Goal: Complete application form: Complete application form

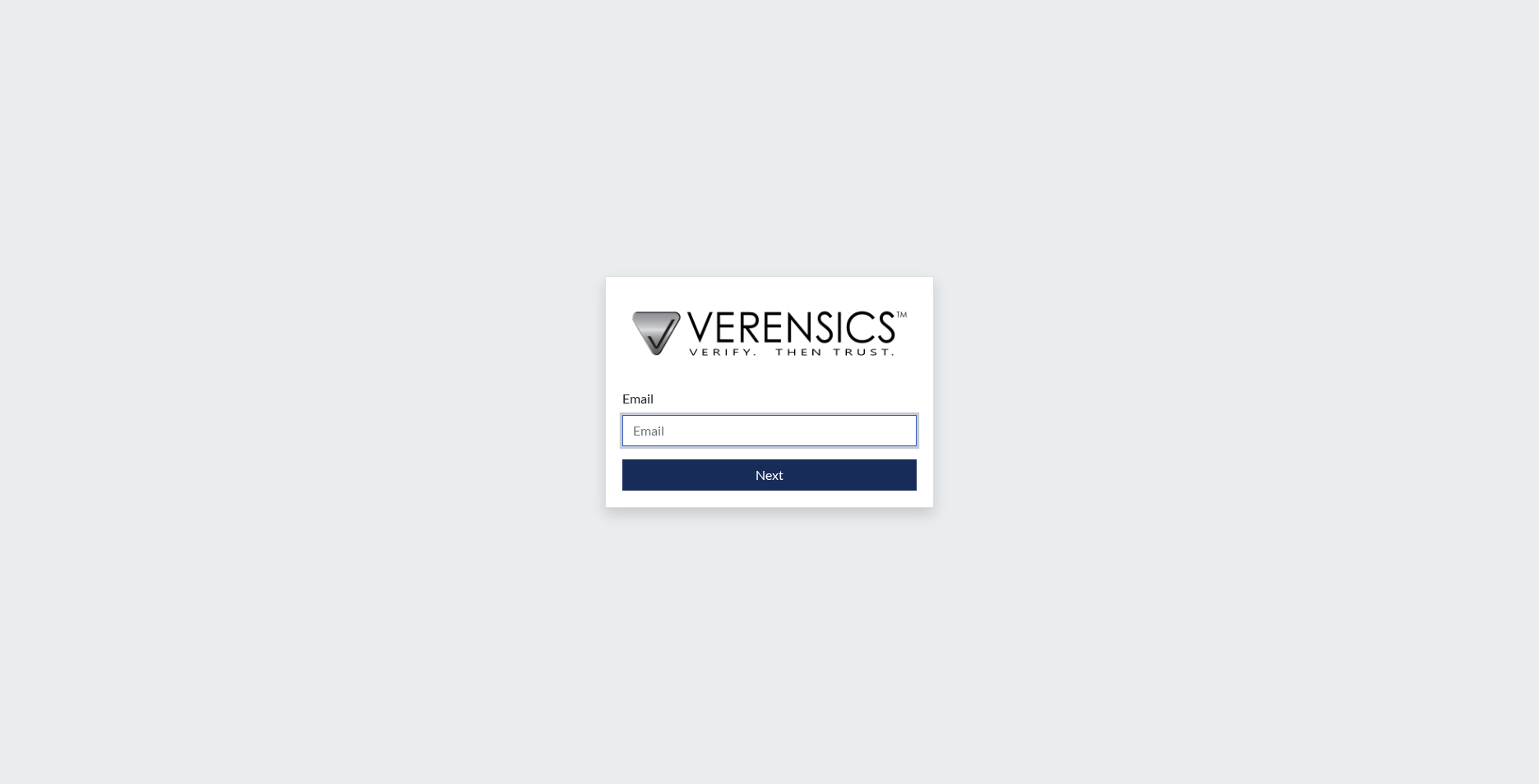
click at [807, 423] on input "Email" at bounding box center [770, 430] width 295 height 31
type input "[EMAIL_ADDRESS][PERSON_NAME][DOMAIN_NAME]"
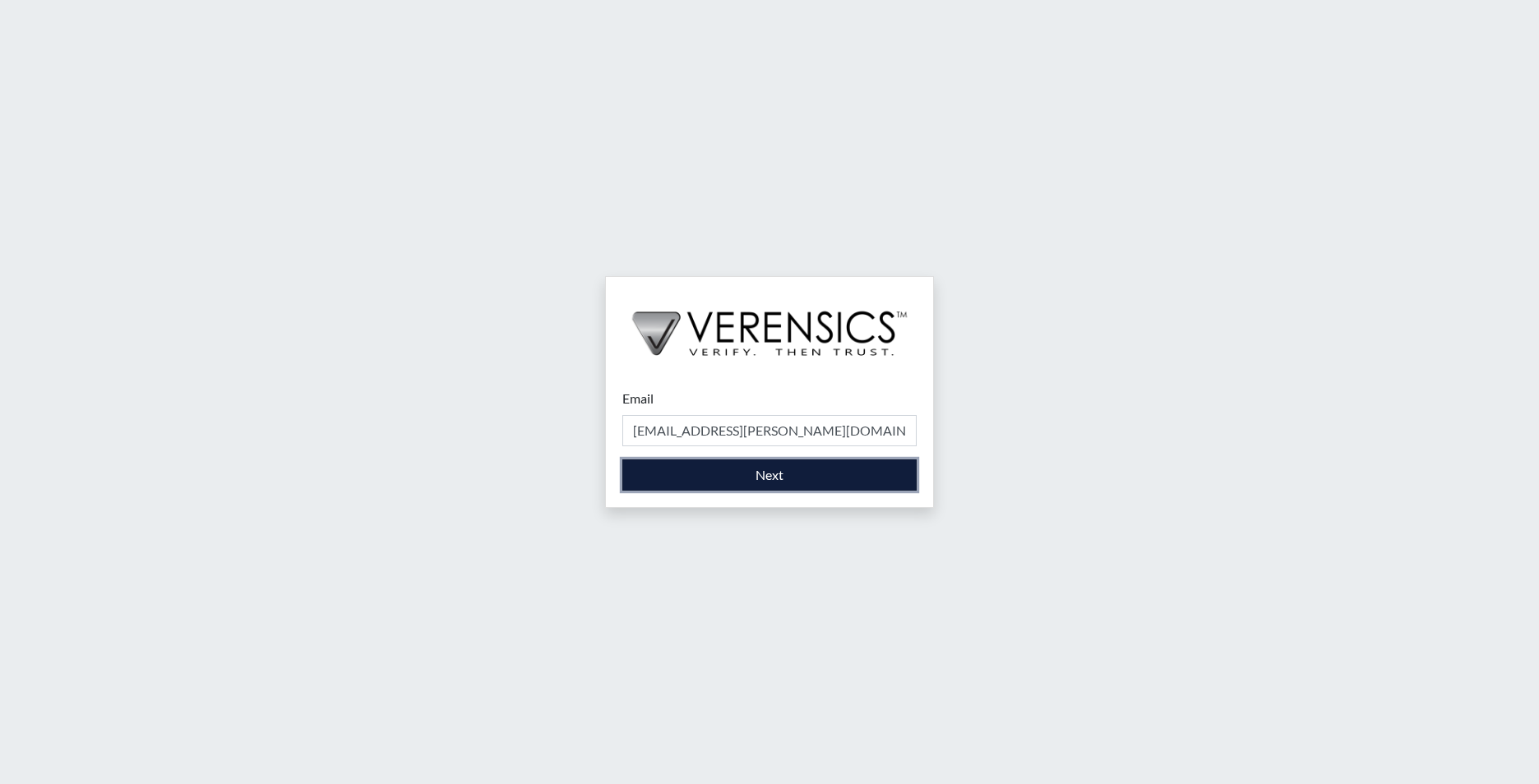
click at [777, 481] on button "Next" at bounding box center [770, 475] width 295 height 31
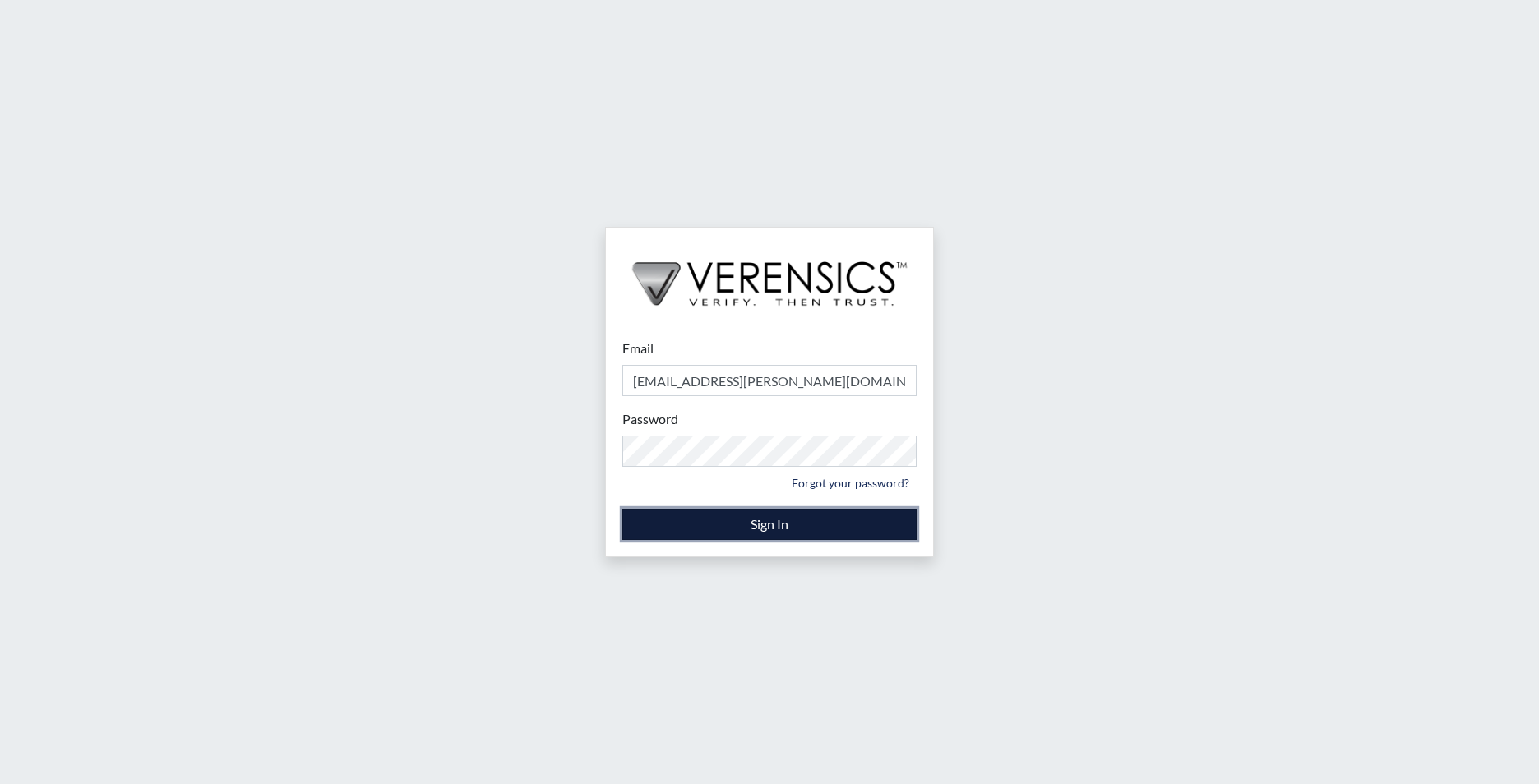
click at [752, 526] on button "Sign In" at bounding box center [770, 525] width 295 height 31
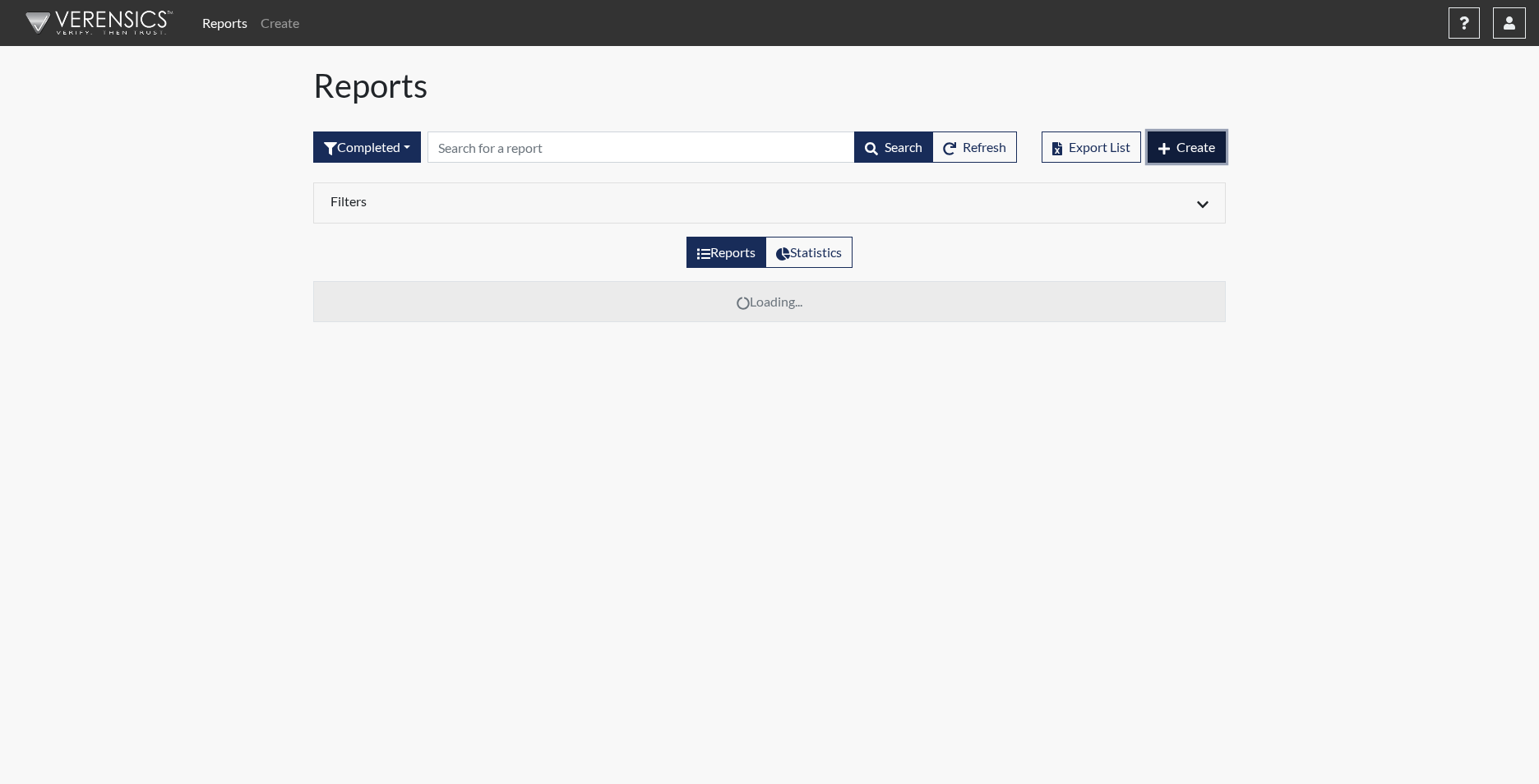
click at [1185, 134] on button "Create" at bounding box center [1186, 147] width 78 height 31
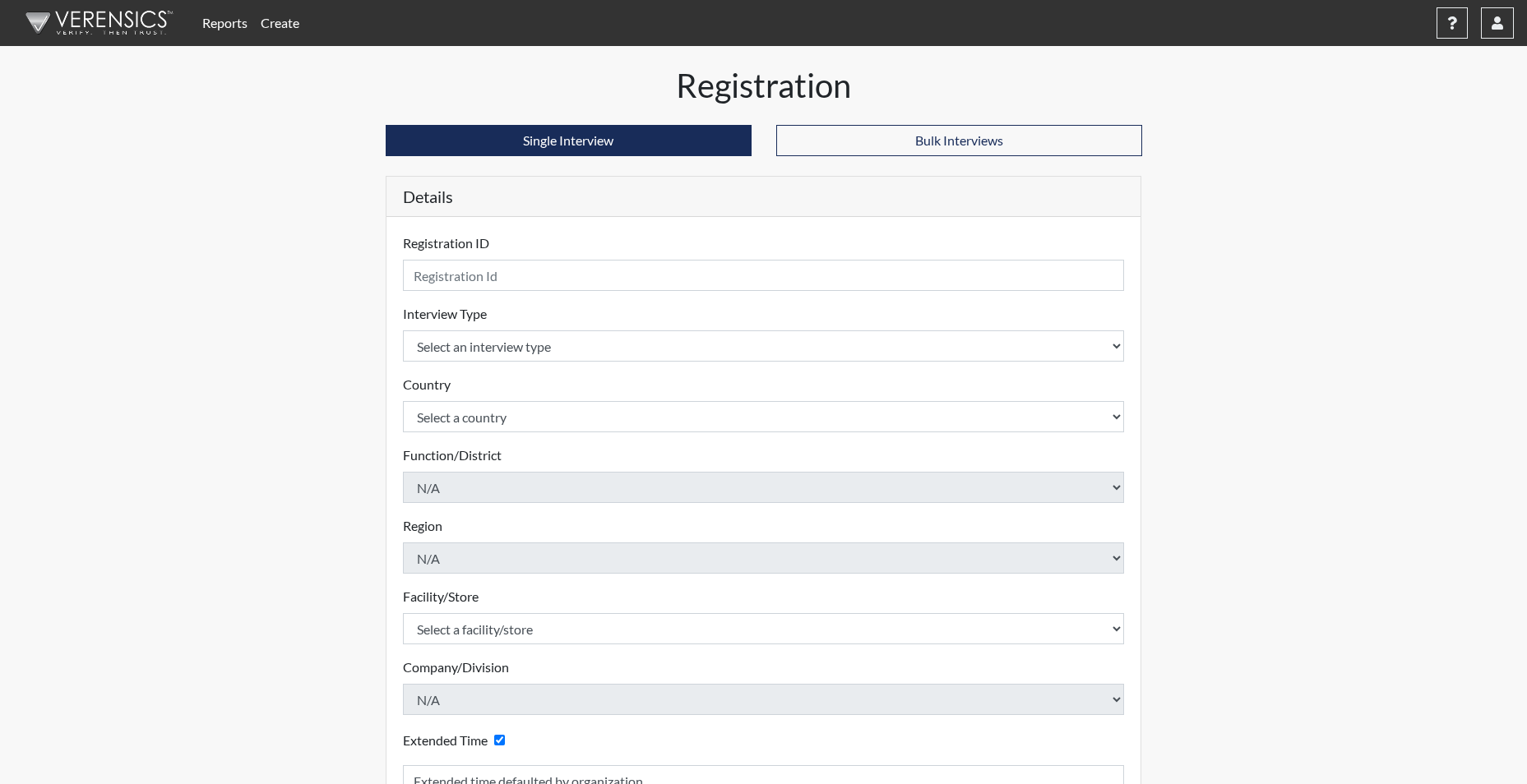
drag, startPoint x: 752, startPoint y: 227, endPoint x: 743, endPoint y: 240, distance: 15.8
click at [751, 228] on div "Registration ID Please provide a registration ID. Interview Type Select an inte…" at bounding box center [764, 557] width 755 height 680
click at [709, 259] on div "Registration ID Please provide a registration ID." at bounding box center [764, 262] width 721 height 58
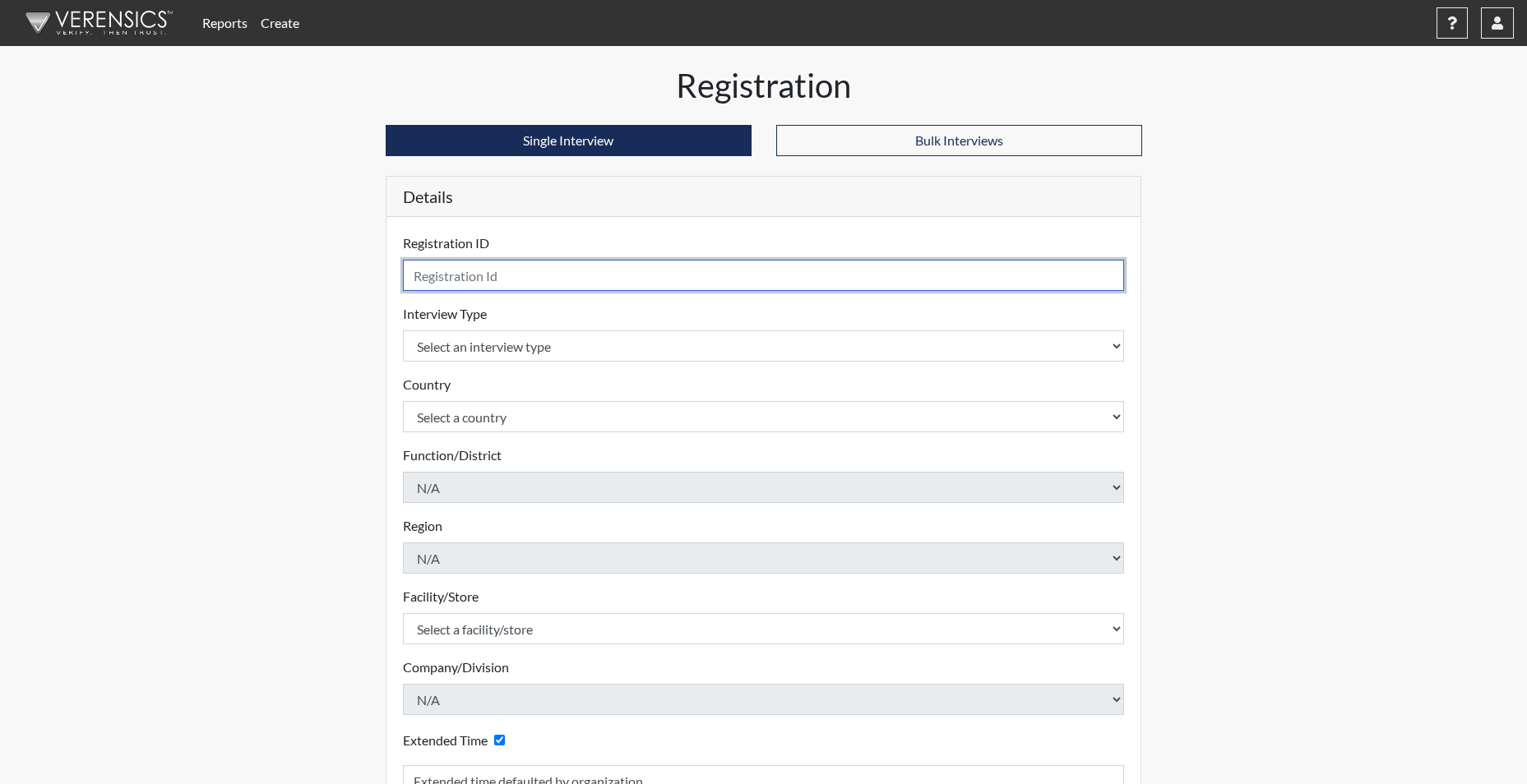
click at [690, 278] on input "text" at bounding box center [764, 275] width 721 height 31
type input "JHART1267"
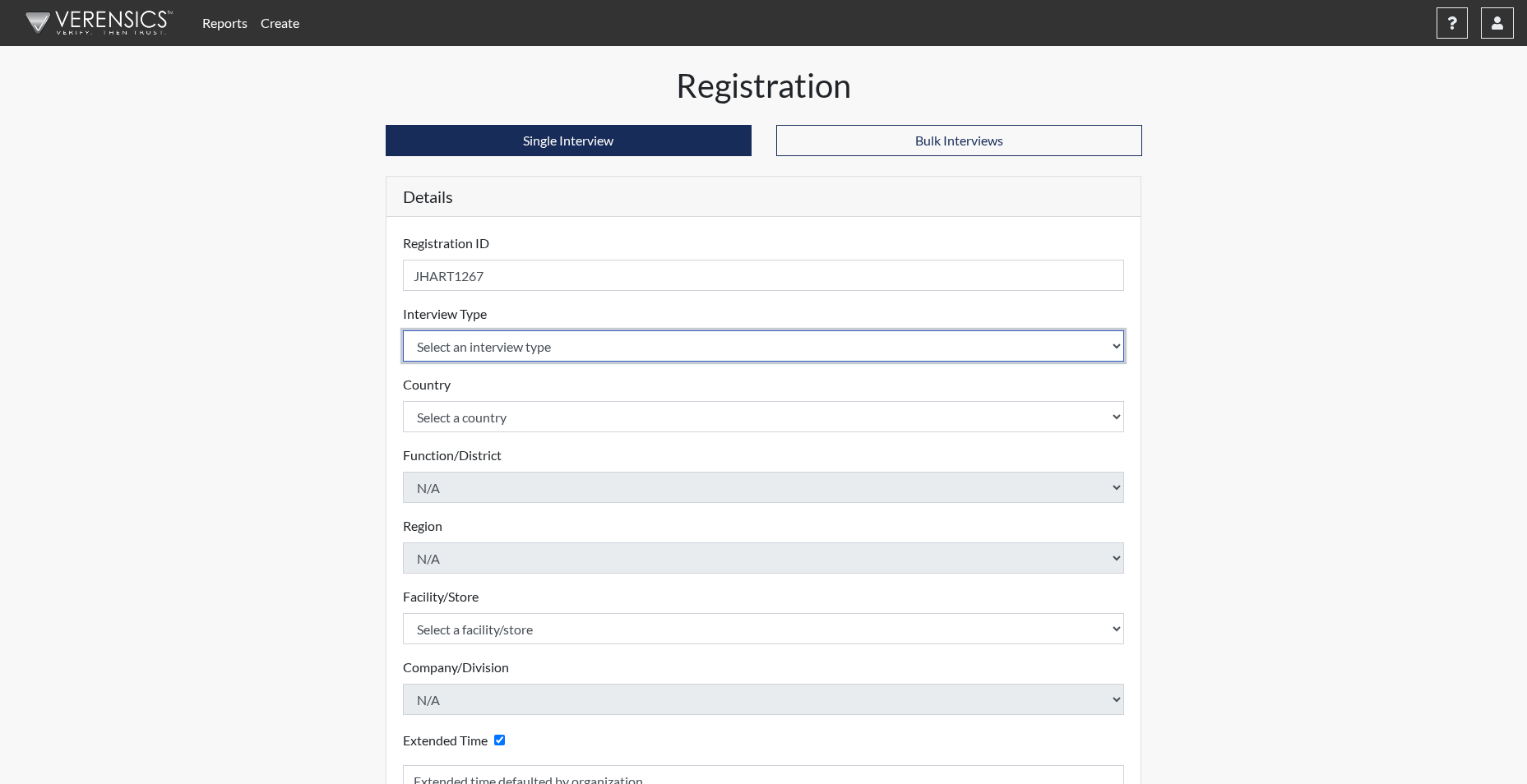
click at [563, 342] on select "Select an interview type Corrections Pre-Employment" at bounding box center [764, 346] width 721 height 31
select select "ff733e93-e1bf-11ea-9c9f-0eff0cf7eb8f"
click at [403, 331] on select "Select an interview type Corrections Pre-Employment" at bounding box center [764, 346] width 721 height 31
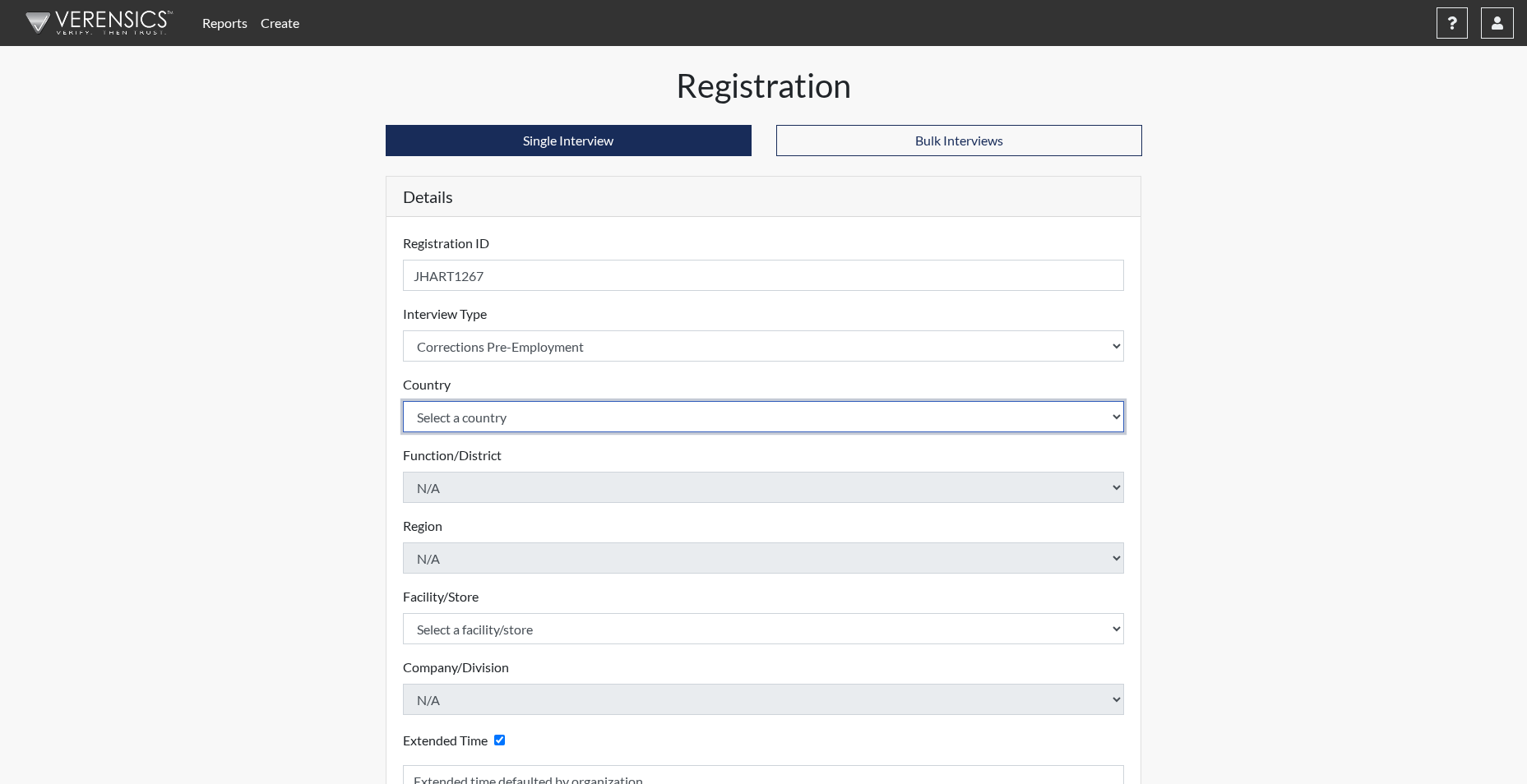
click at [514, 416] on select "Select a country United States Mexico" at bounding box center [764, 416] width 721 height 31
click at [502, 418] on select "Select a country United States Mexico" at bounding box center [764, 416] width 721 height 31
select select "united-states-of-america"
click at [403, 401] on select "Select a country United States Mexico" at bounding box center [764, 416] width 721 height 31
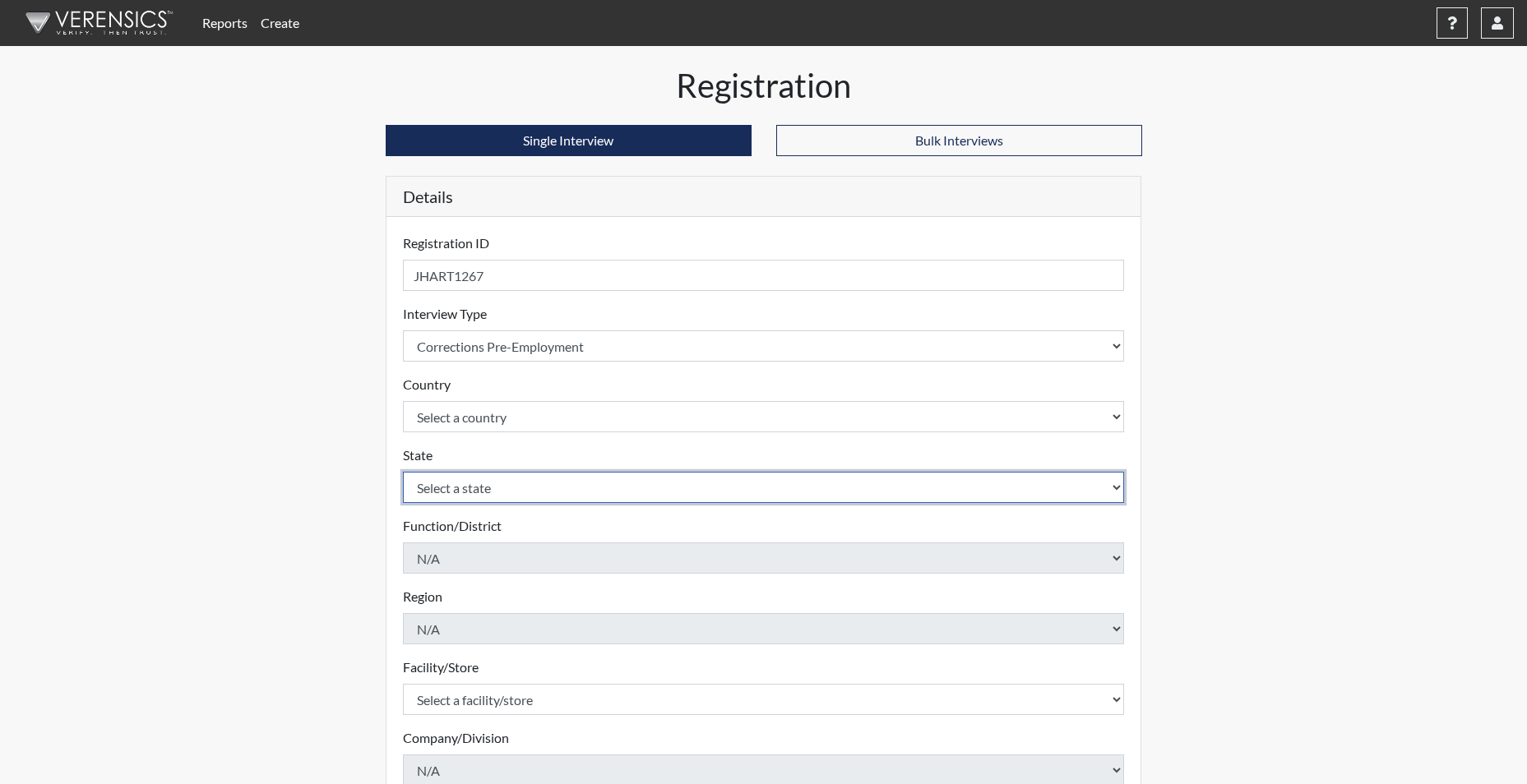
click at [466, 492] on select "Select a state Alabama Alaska Arizona Arkansas California Colorado Connecticut …" at bounding box center [764, 487] width 721 height 31
select select "SC"
click at [403, 471] on select "Select a state Alabama Alaska Arizona Arkansas California Colorado Connecticut …" at bounding box center [764, 487] width 721 height 31
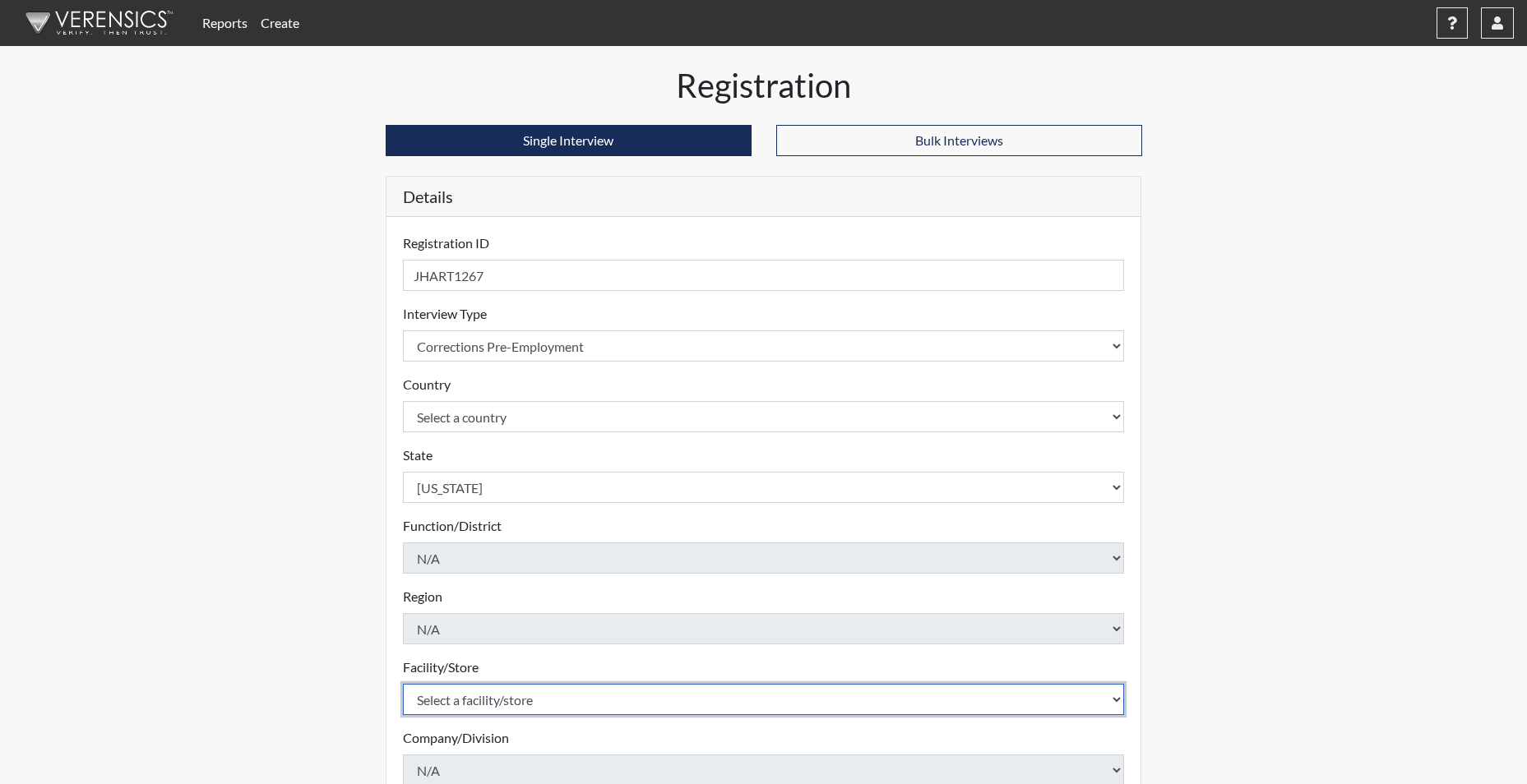
click at [468, 692] on select "Select a facility/store Allendale CI Broad River CI Camille Graham CI Division …" at bounding box center [764, 699] width 721 height 31
select select "6b2bc1c5-f1d6-4d28-88b9-775fabb55177"
click at [403, 684] on select "Select a facility/store Allendale CI Broad River CI Camille Graham CI Division …" at bounding box center [764, 699] width 721 height 31
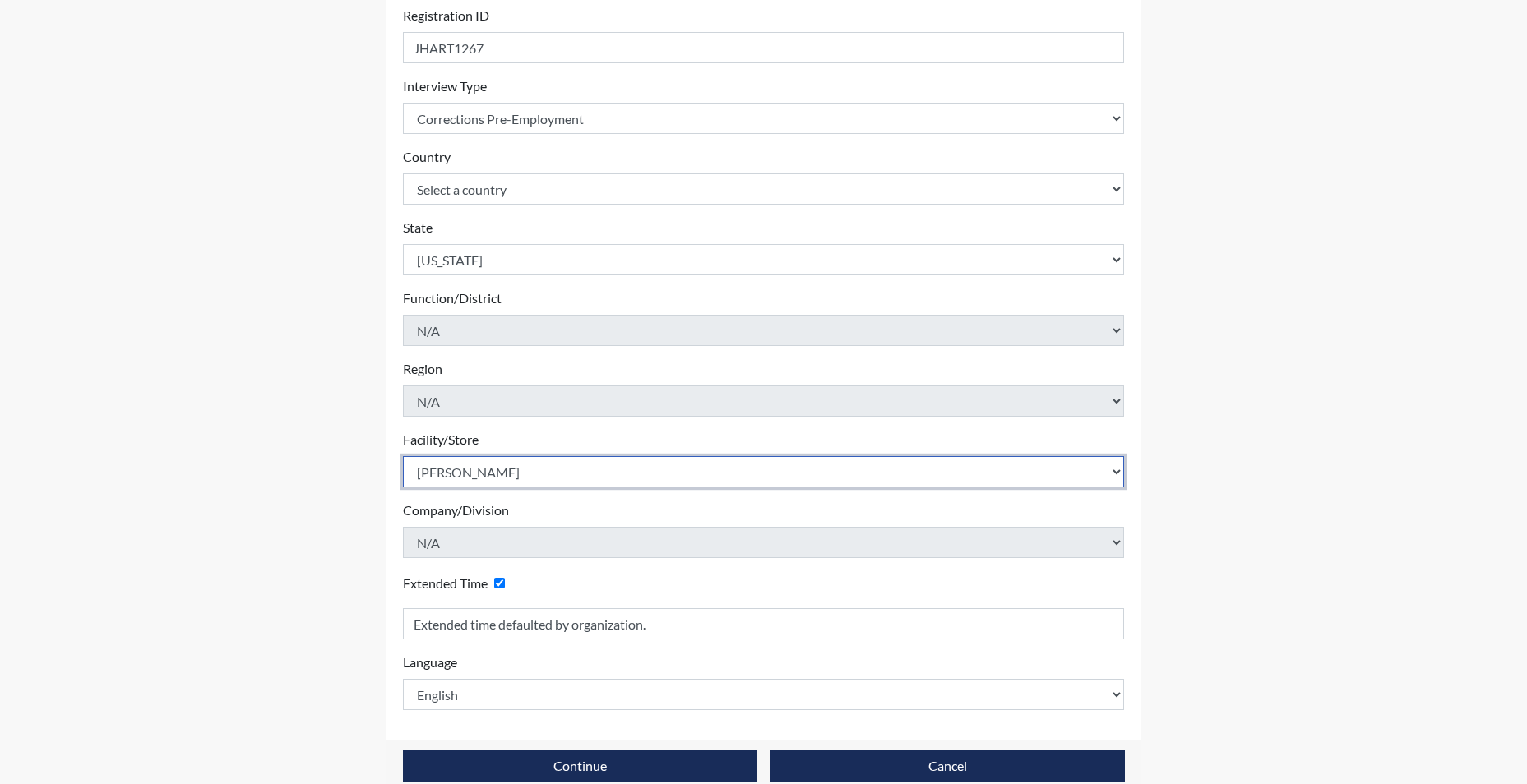
scroll to position [256, 0]
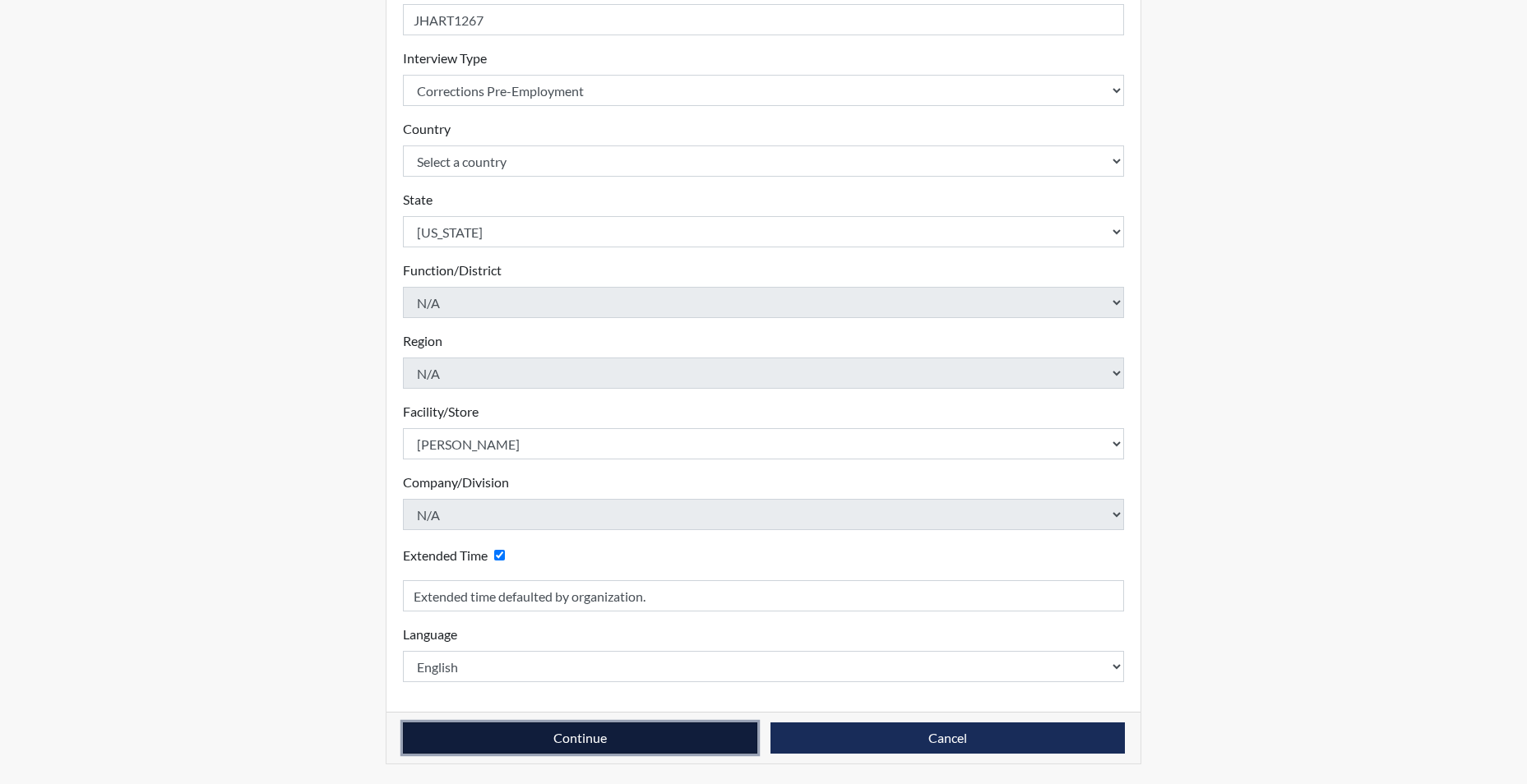
click at [540, 743] on button "Continue" at bounding box center [580, 738] width 355 height 31
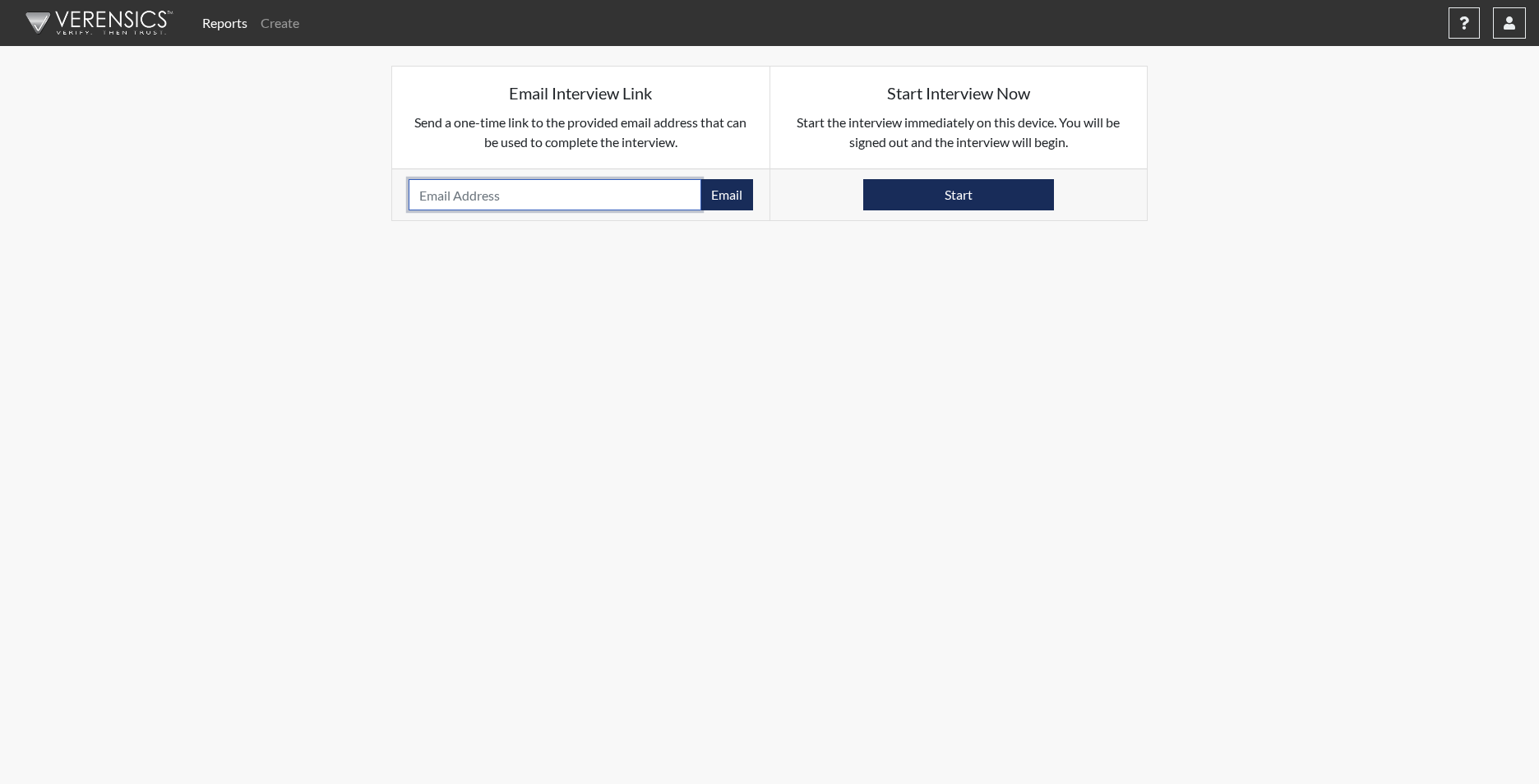
click at [520, 193] on input "email" at bounding box center [555, 195] width 293 height 31
type input "JHART_11B86@YAHOO.COM"
click at [731, 200] on button "Email" at bounding box center [727, 195] width 52 height 31
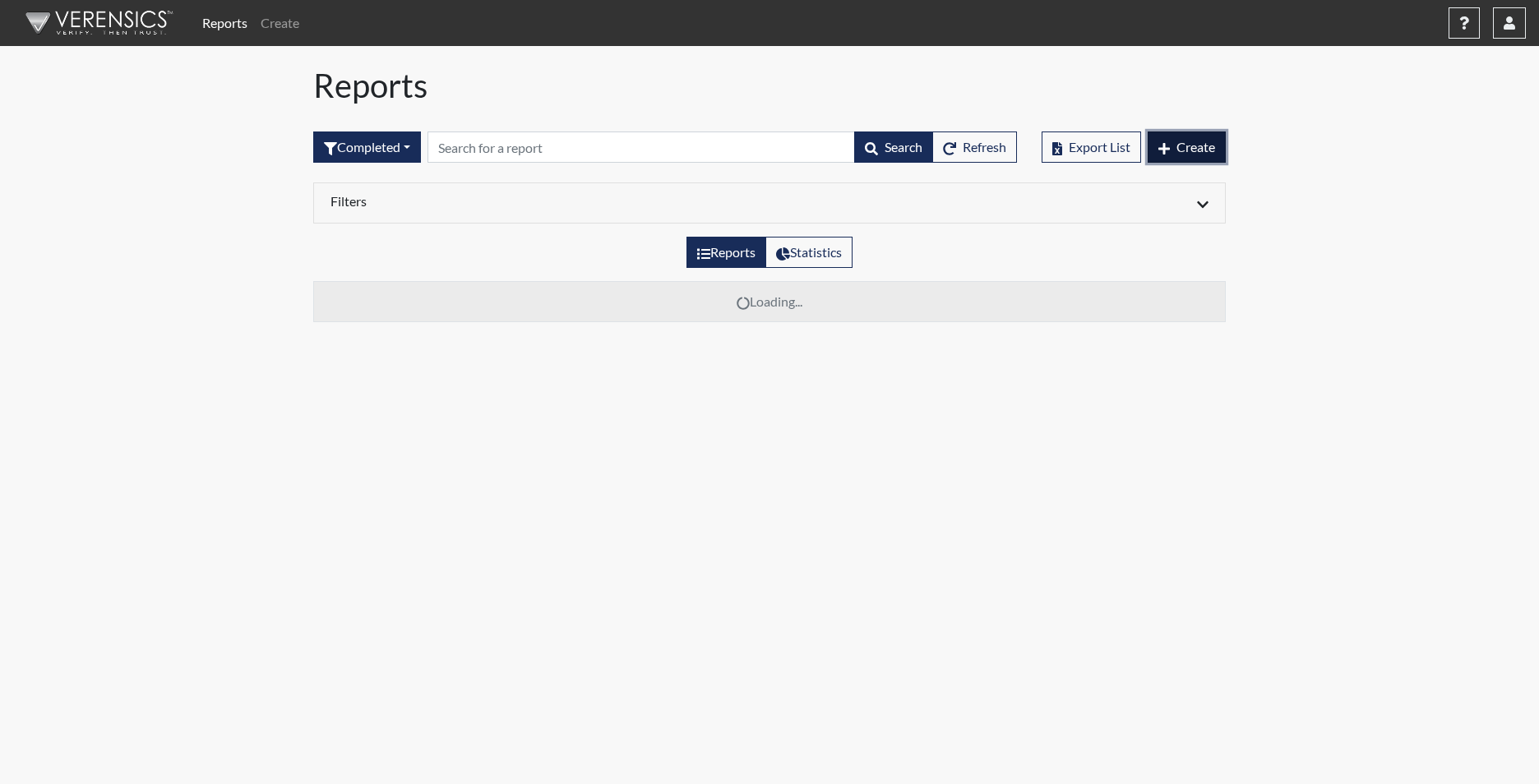
click at [1195, 149] on span "Create" at bounding box center [1195, 147] width 39 height 15
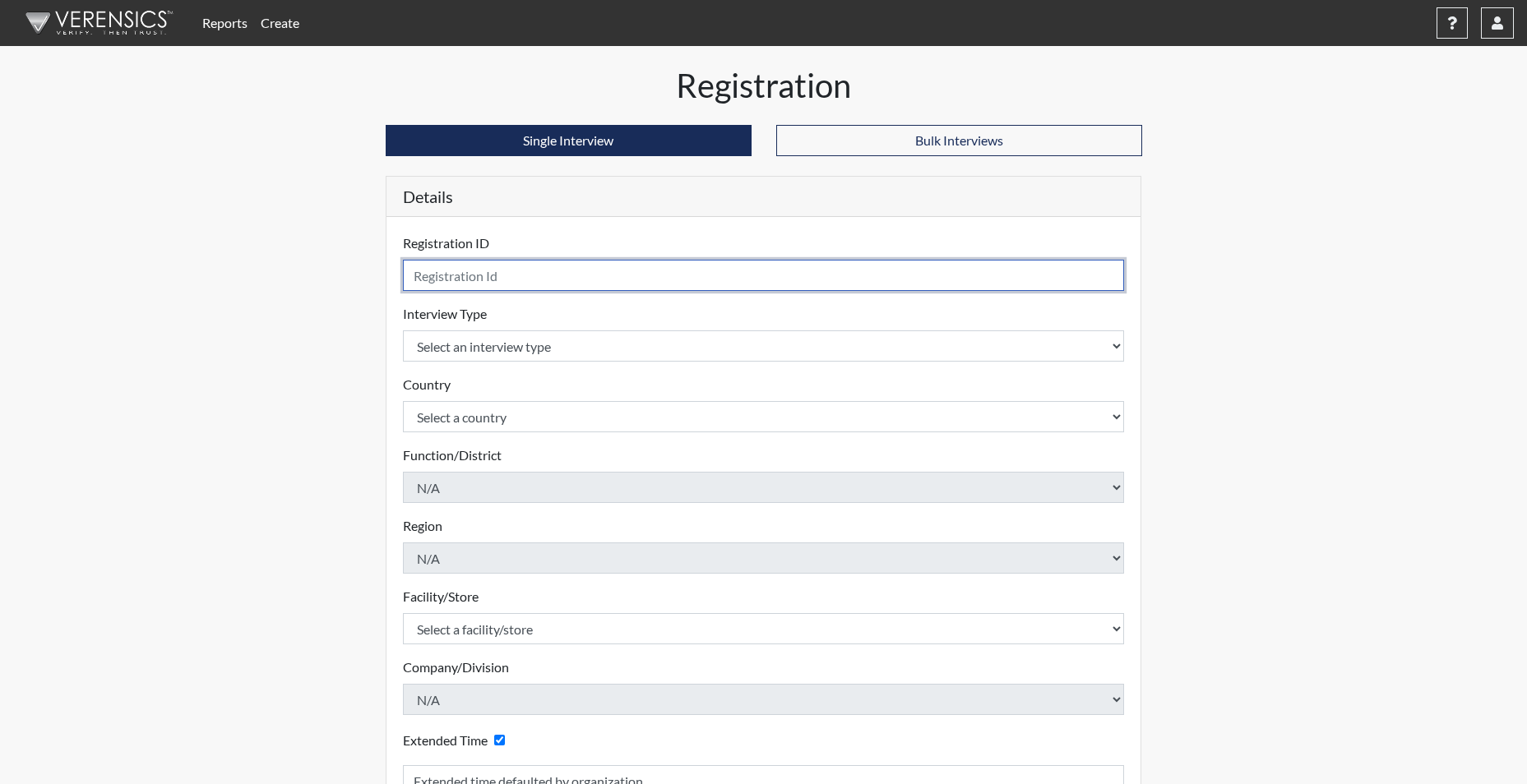
click at [498, 280] on input "text" at bounding box center [764, 275] width 721 height 31
type input "MVINSON8152"
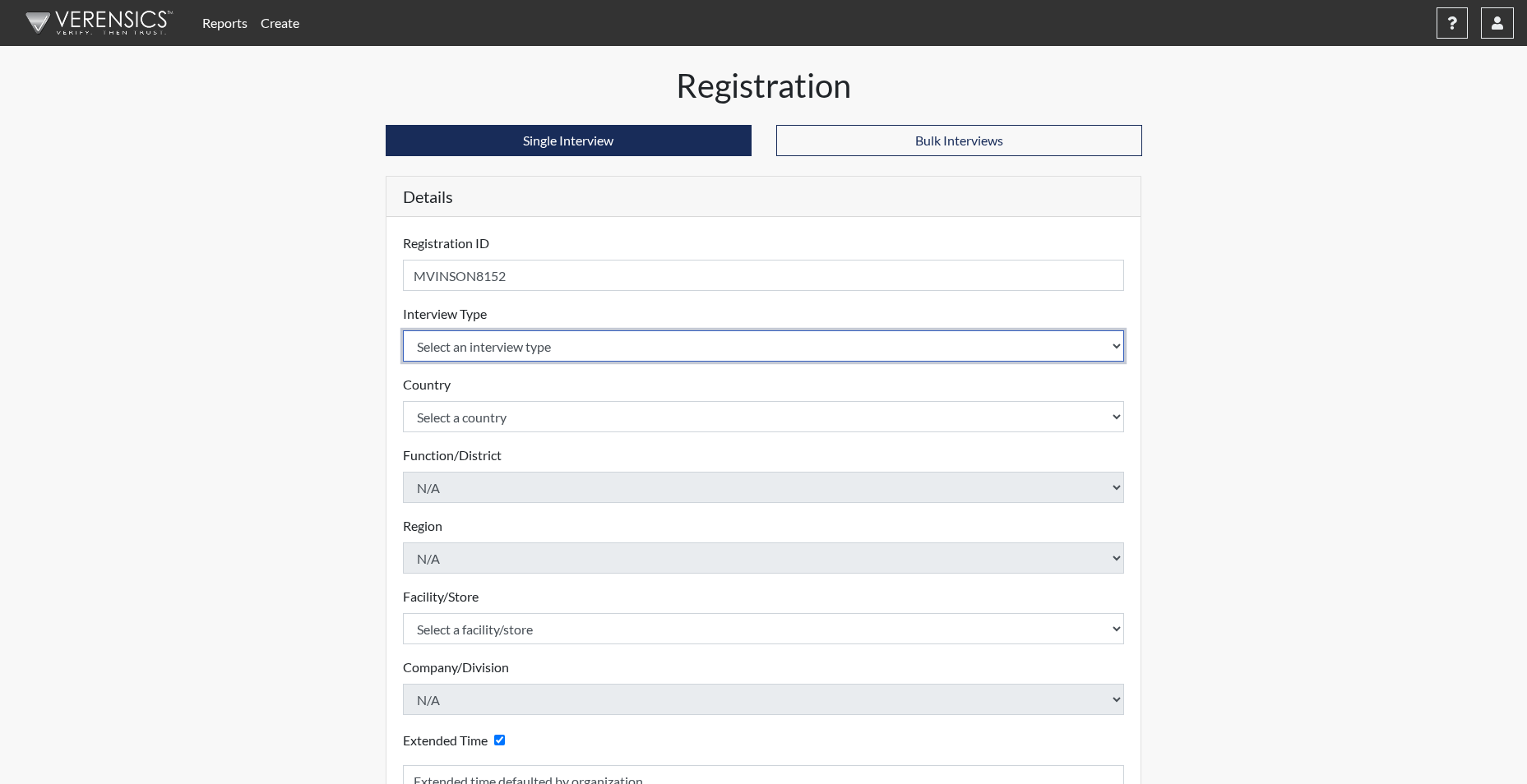
click at [510, 348] on select "Select an interview type Corrections Pre-Employment" at bounding box center [764, 346] width 721 height 31
click at [512, 348] on select "Select an interview type Corrections Pre-Employment" at bounding box center [764, 346] width 721 height 31
click at [510, 350] on select "Select an interview type Corrections Pre-Employment" at bounding box center [764, 346] width 721 height 31
select select "ff733e93-e1bf-11ea-9c9f-0eff0cf7eb8f"
click at [403, 331] on select "Select an interview type Corrections Pre-Employment" at bounding box center [764, 346] width 721 height 31
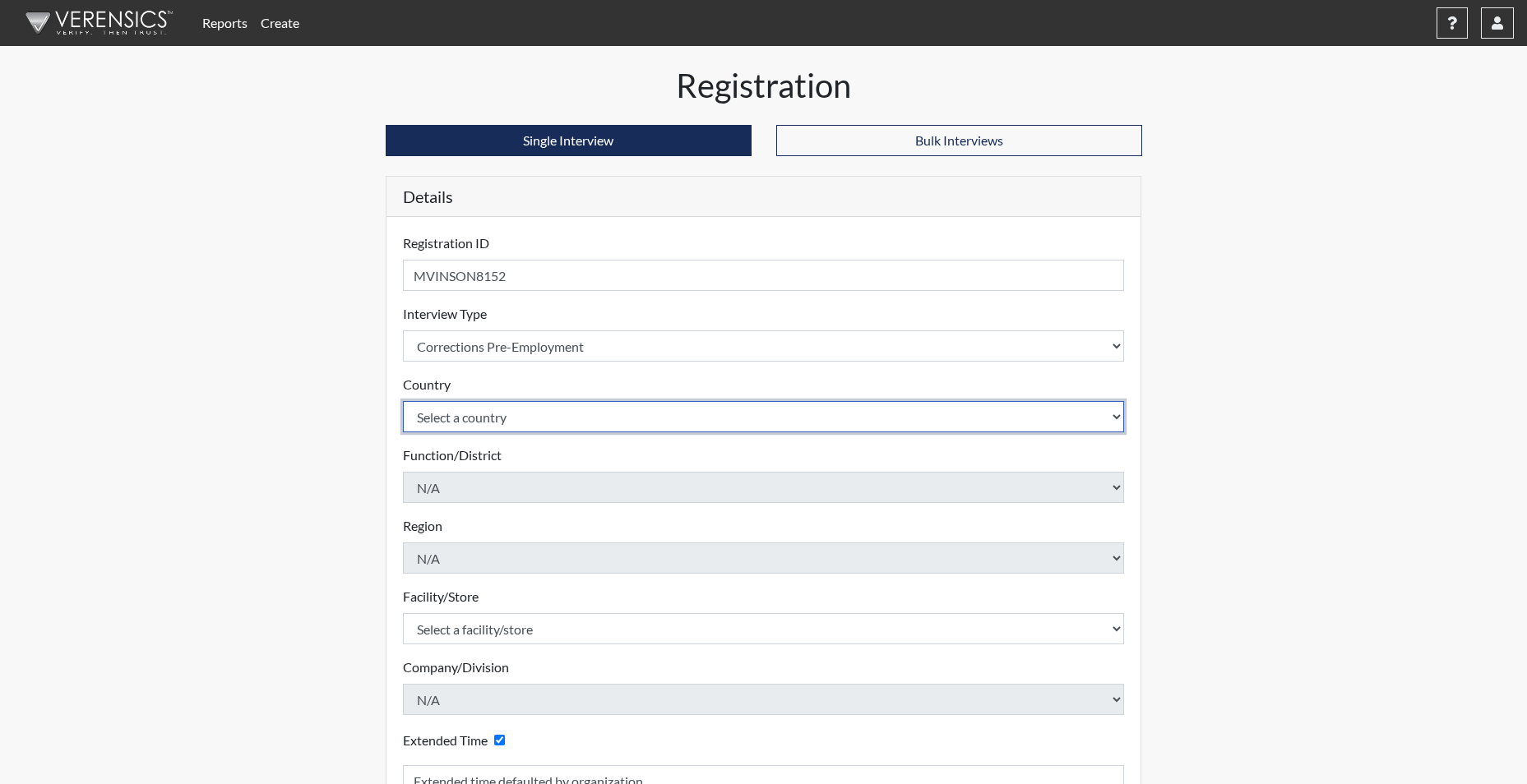
click at [492, 413] on select "Select a country United States Mexico" at bounding box center [764, 416] width 721 height 31
select select "united-states-of-america"
click at [403, 401] on select "Select a country United States Mexico" at bounding box center [764, 416] width 721 height 31
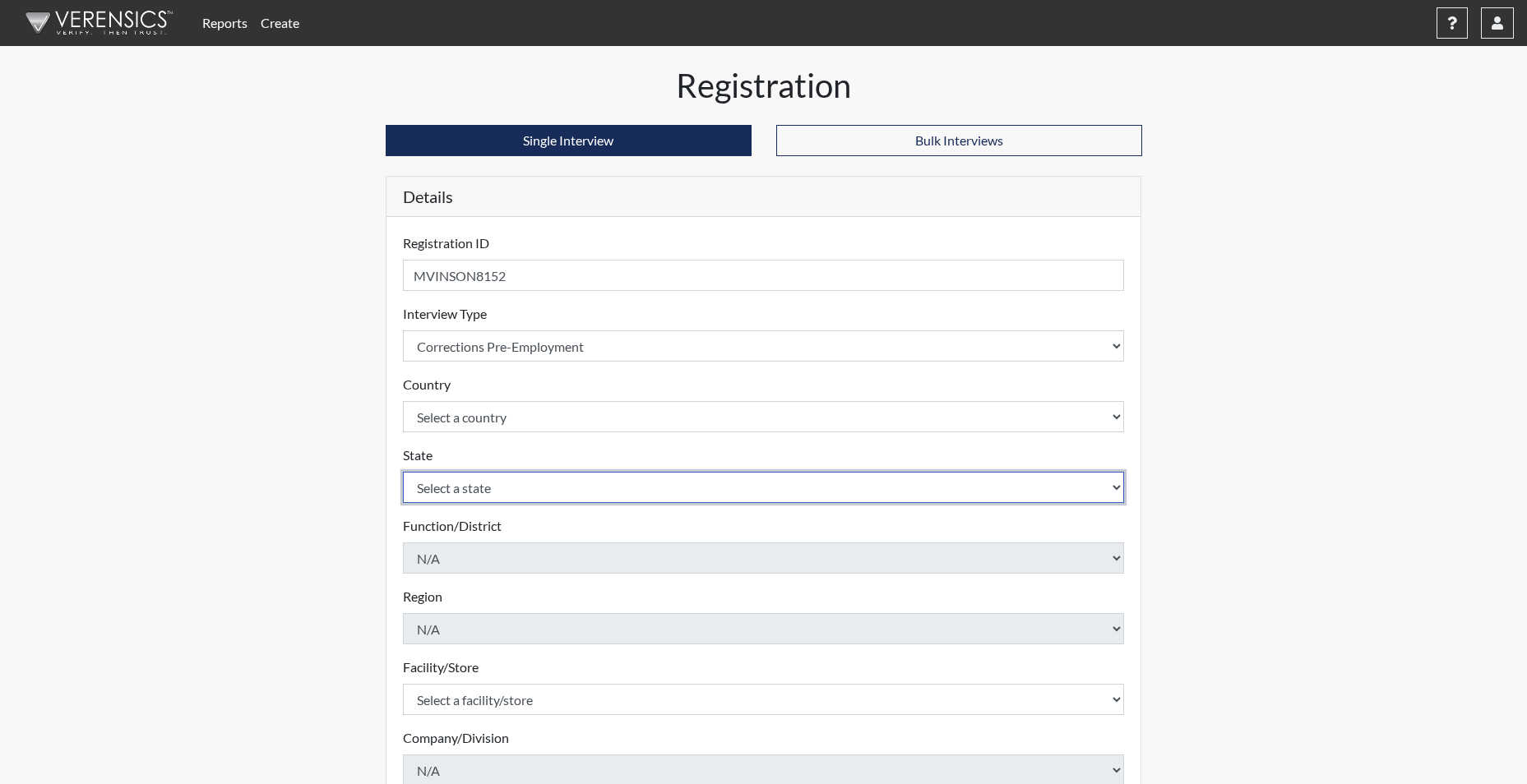
click at [485, 486] on select "Select a state Alabama Alaska Arizona Arkansas California Colorado Connecticut …" at bounding box center [764, 487] width 721 height 31
select select "SC"
click at [403, 471] on select "Select a state Alabama Alaska Arizona Arkansas California Colorado Connecticut …" at bounding box center [764, 487] width 721 height 31
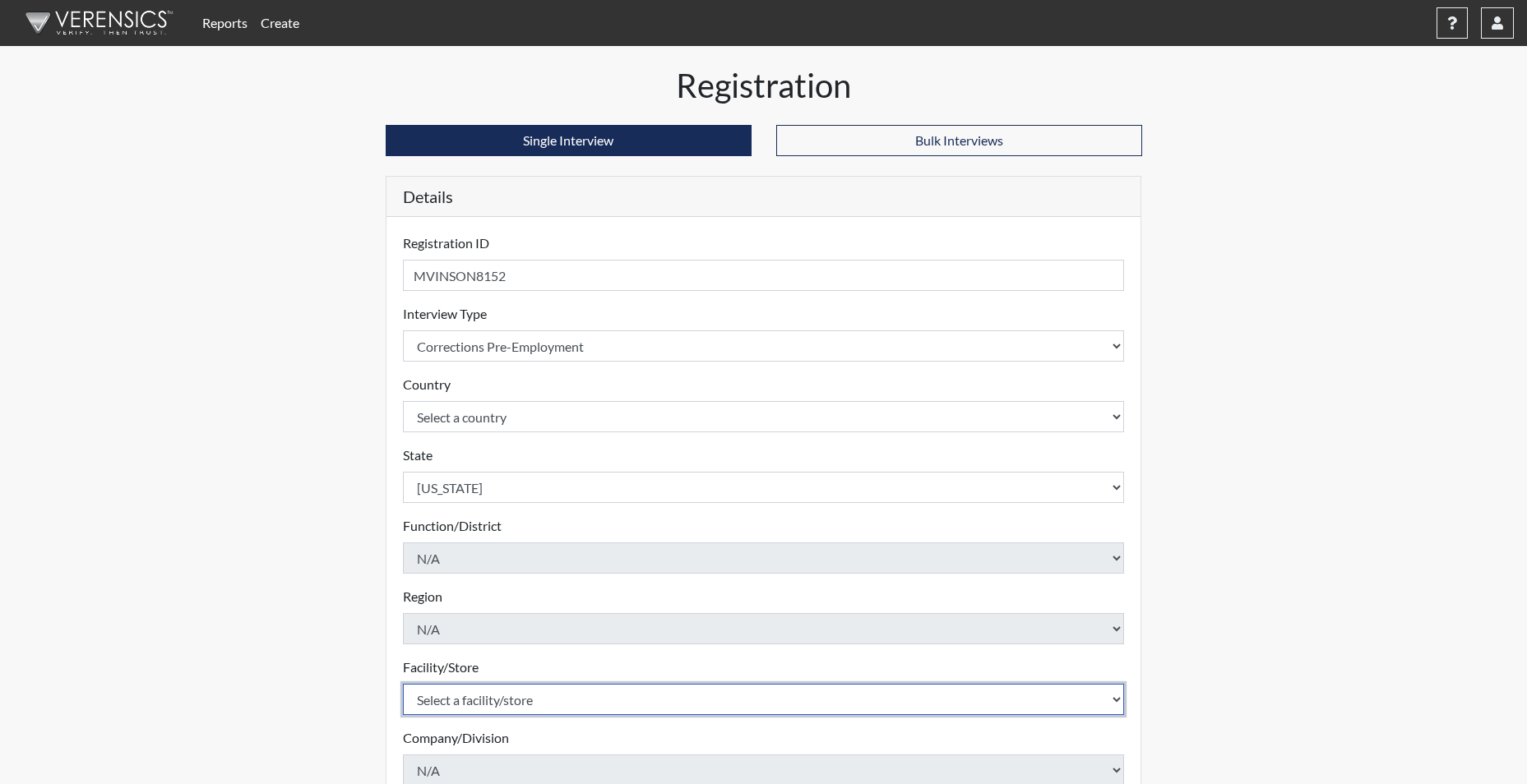
click at [471, 702] on select "Select a facility/store Allendale CI Broad River CI Camille Graham CI Division …" at bounding box center [764, 699] width 721 height 31
select select "fde7b8d2-c9ff-4e28-a596-4a9271a729da"
click at [403, 684] on select "Select a facility/store Allendale CI Broad River CI Camille Graham CI Division …" at bounding box center [764, 699] width 721 height 31
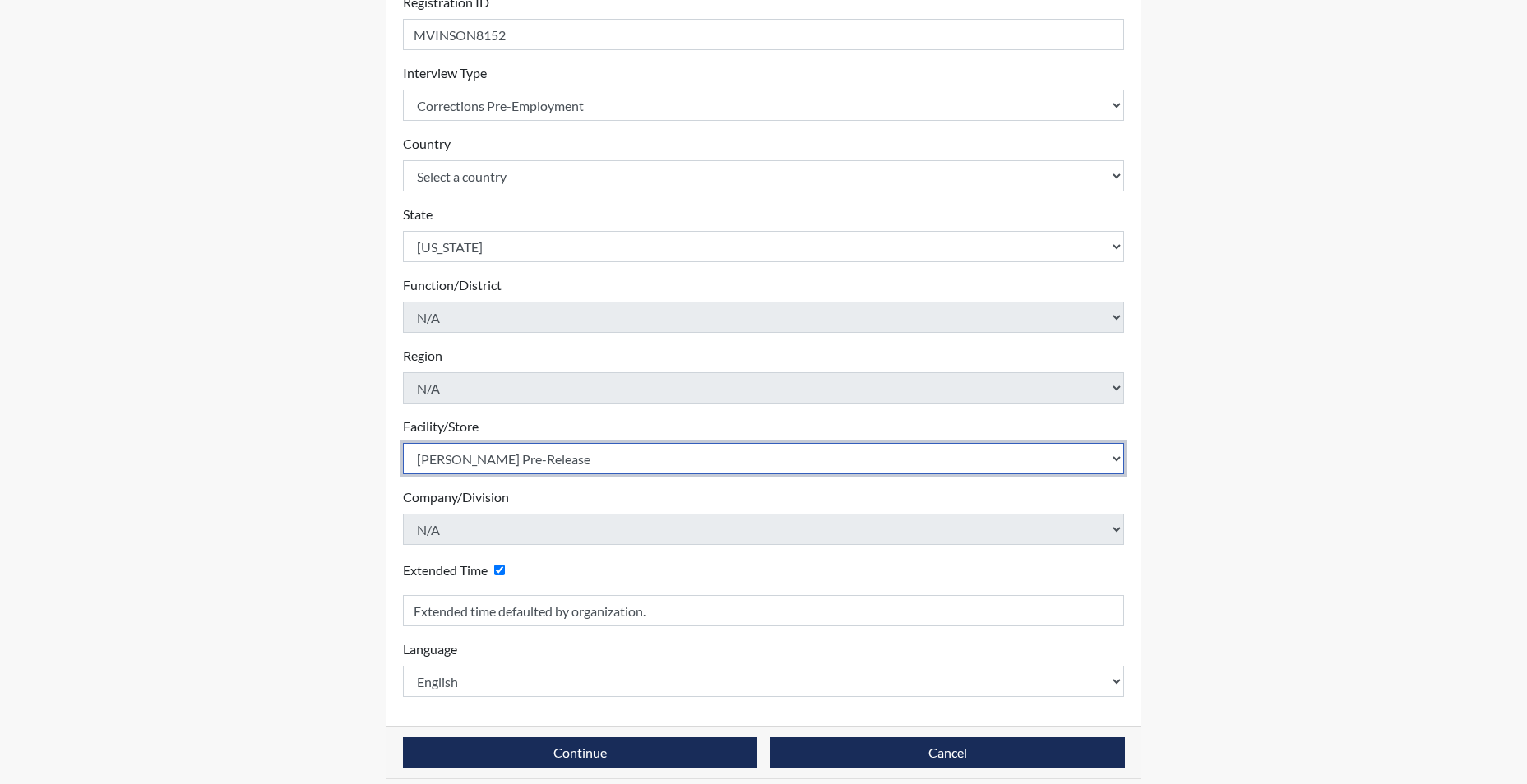
scroll to position [246, 0]
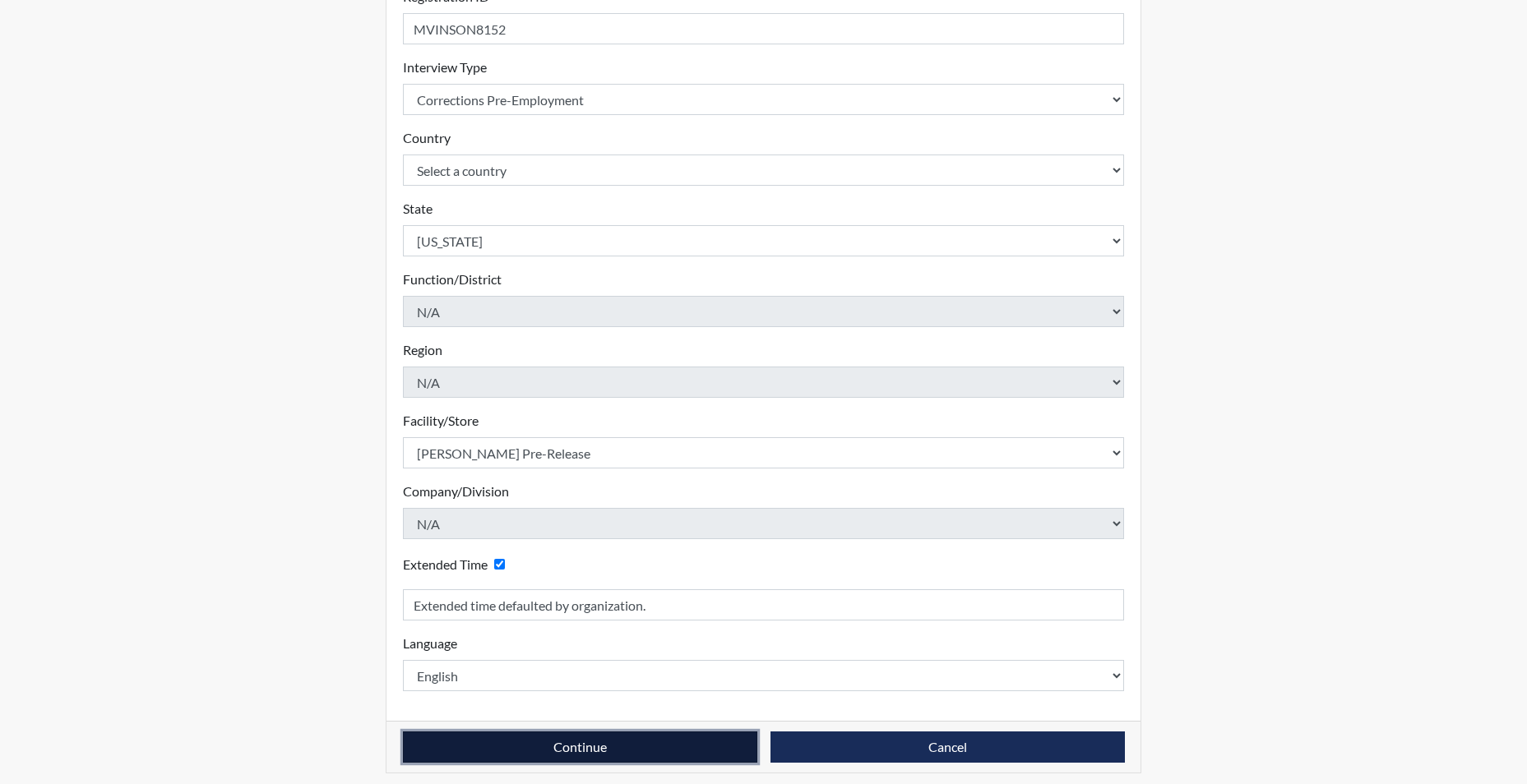
click at [575, 752] on button "Continue" at bounding box center [580, 747] width 355 height 31
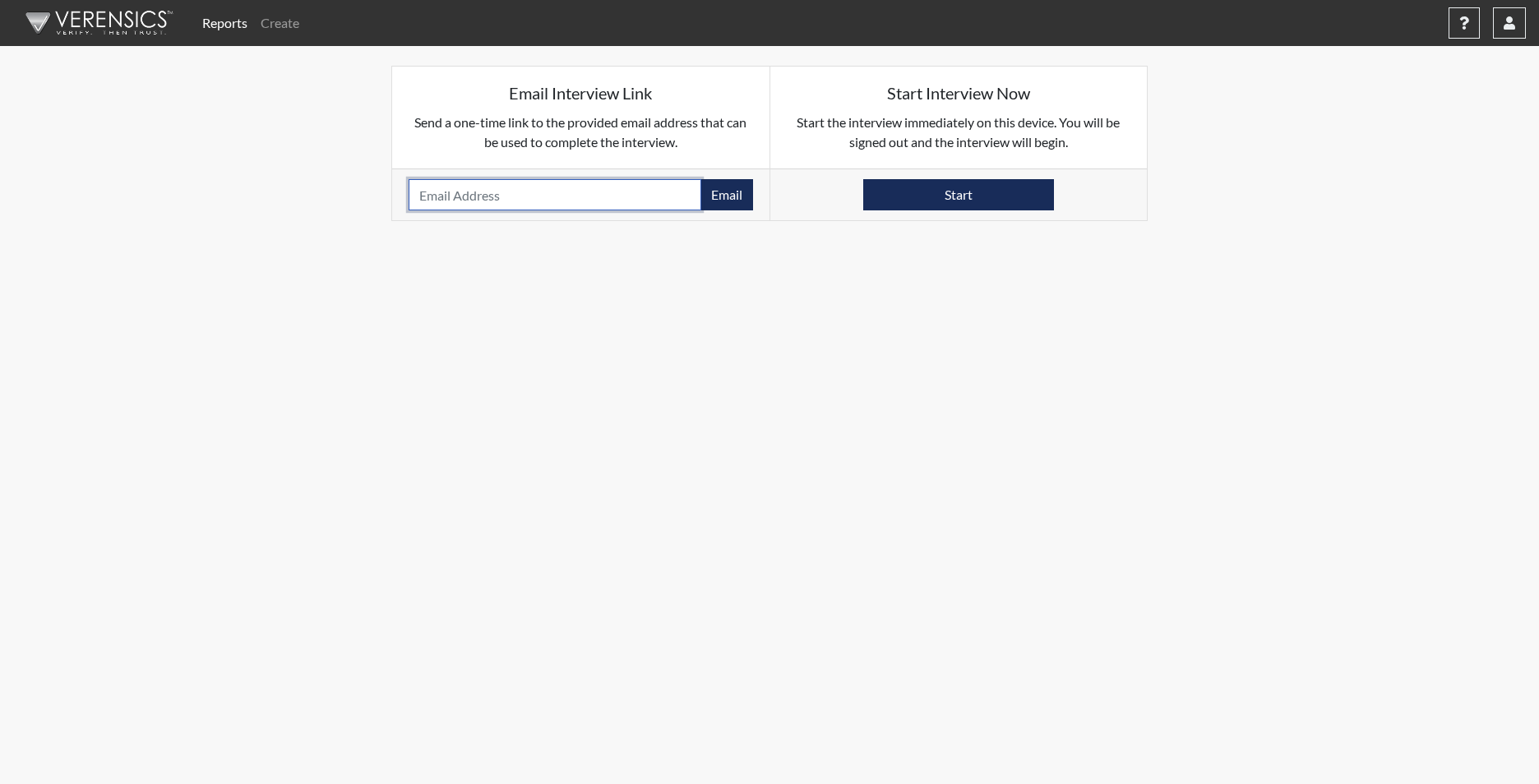
click at [560, 198] on input "email" at bounding box center [555, 195] width 293 height 31
type input "MARKMARY9987@YAHOO.COM"
click at [727, 195] on button "Email" at bounding box center [727, 195] width 52 height 31
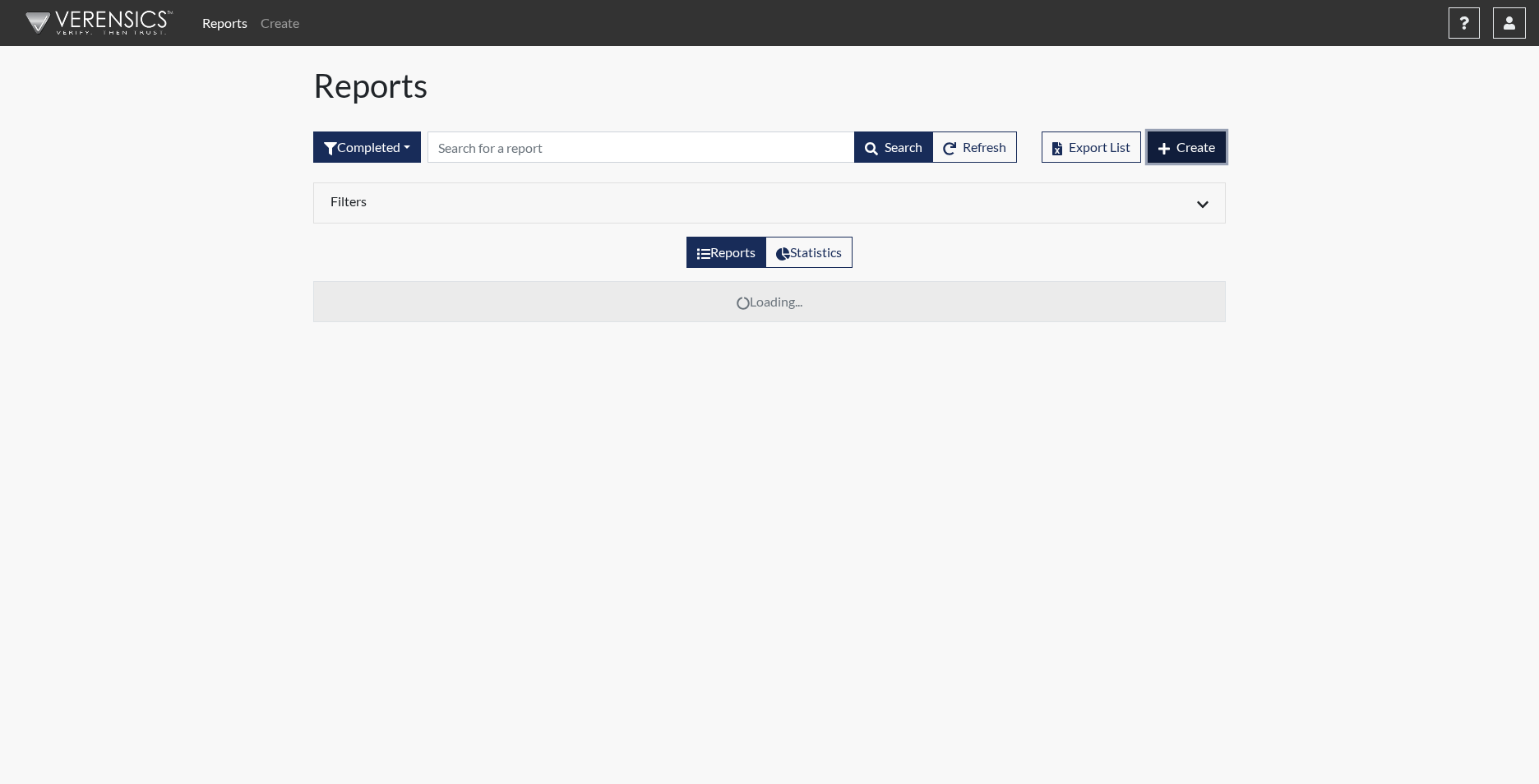
click at [1221, 143] on button "Create" at bounding box center [1186, 147] width 78 height 31
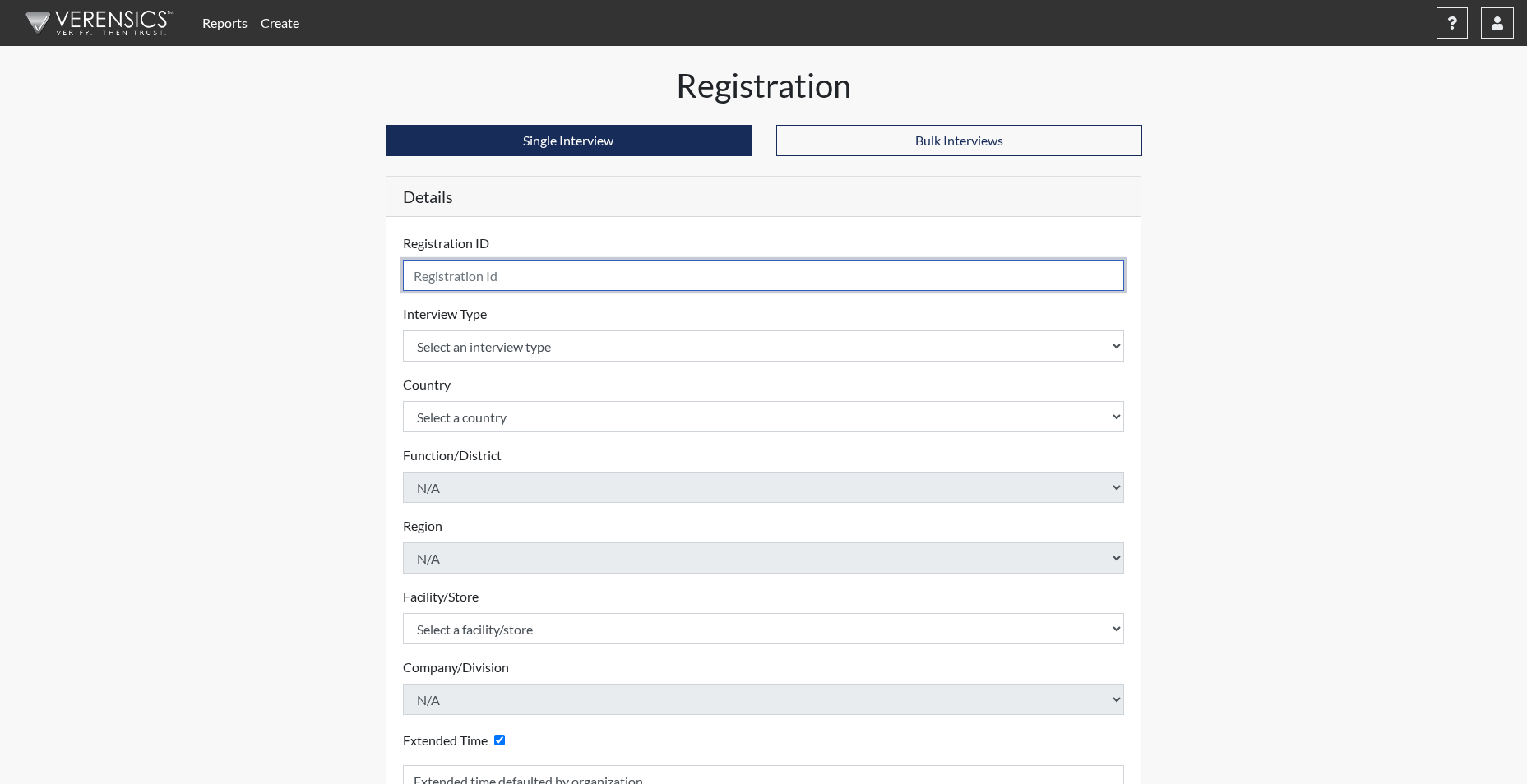
click at [582, 268] on input "text" at bounding box center [764, 275] width 721 height 31
type input "NPATENAUDE1806"
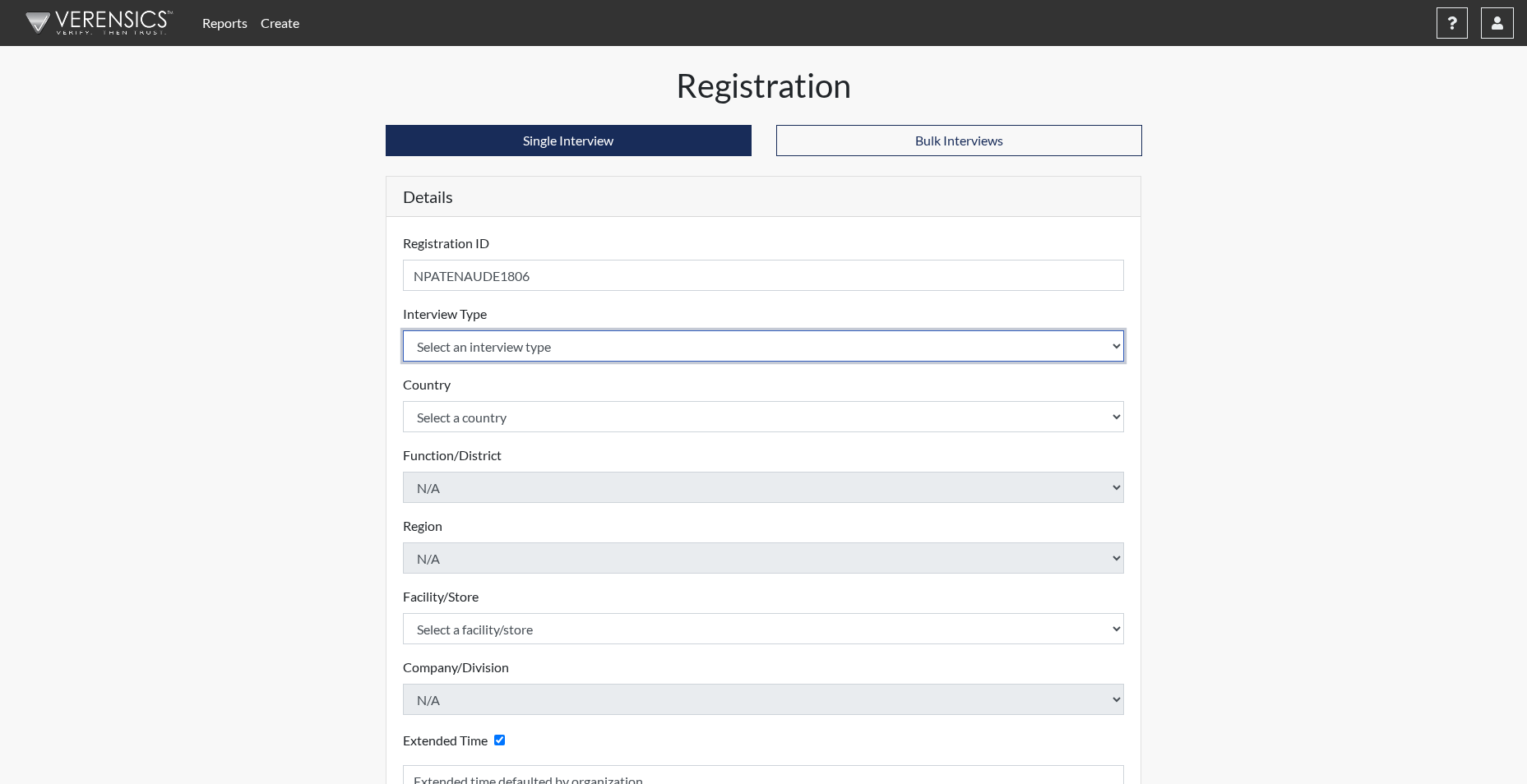
click at [530, 343] on select "Select an interview type Corrections Pre-Employment" at bounding box center [764, 346] width 721 height 31
select select "ff733e93-e1bf-11ea-9c9f-0eff0cf7eb8f"
click at [403, 331] on select "Select an interview type Corrections Pre-Employment" at bounding box center [764, 346] width 721 height 31
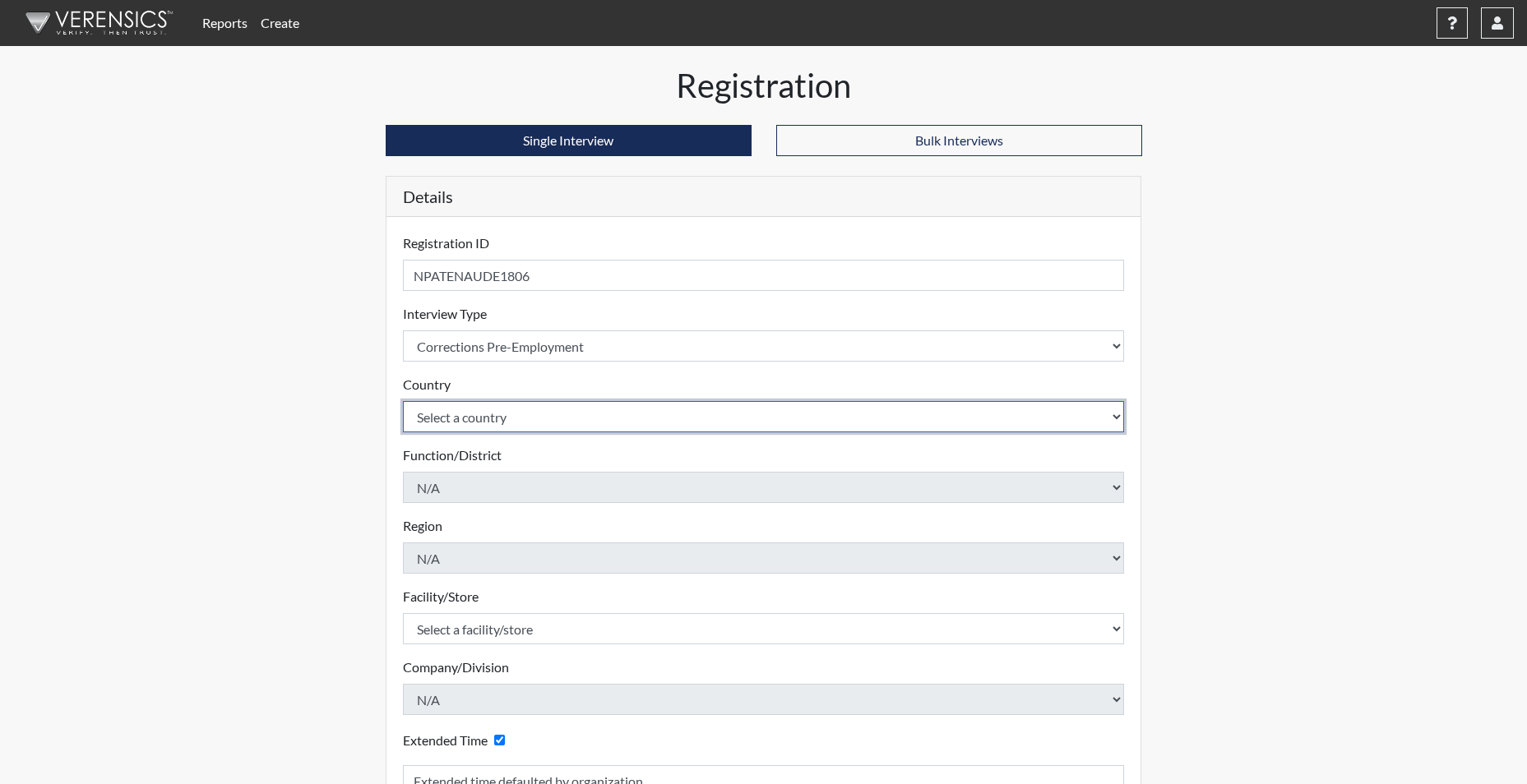
click at [493, 421] on select "Select a country United States Mexico" at bounding box center [764, 416] width 721 height 31
select select "united-states-of-america"
click at [403, 401] on select "Select a country United States Mexico" at bounding box center [764, 416] width 721 height 31
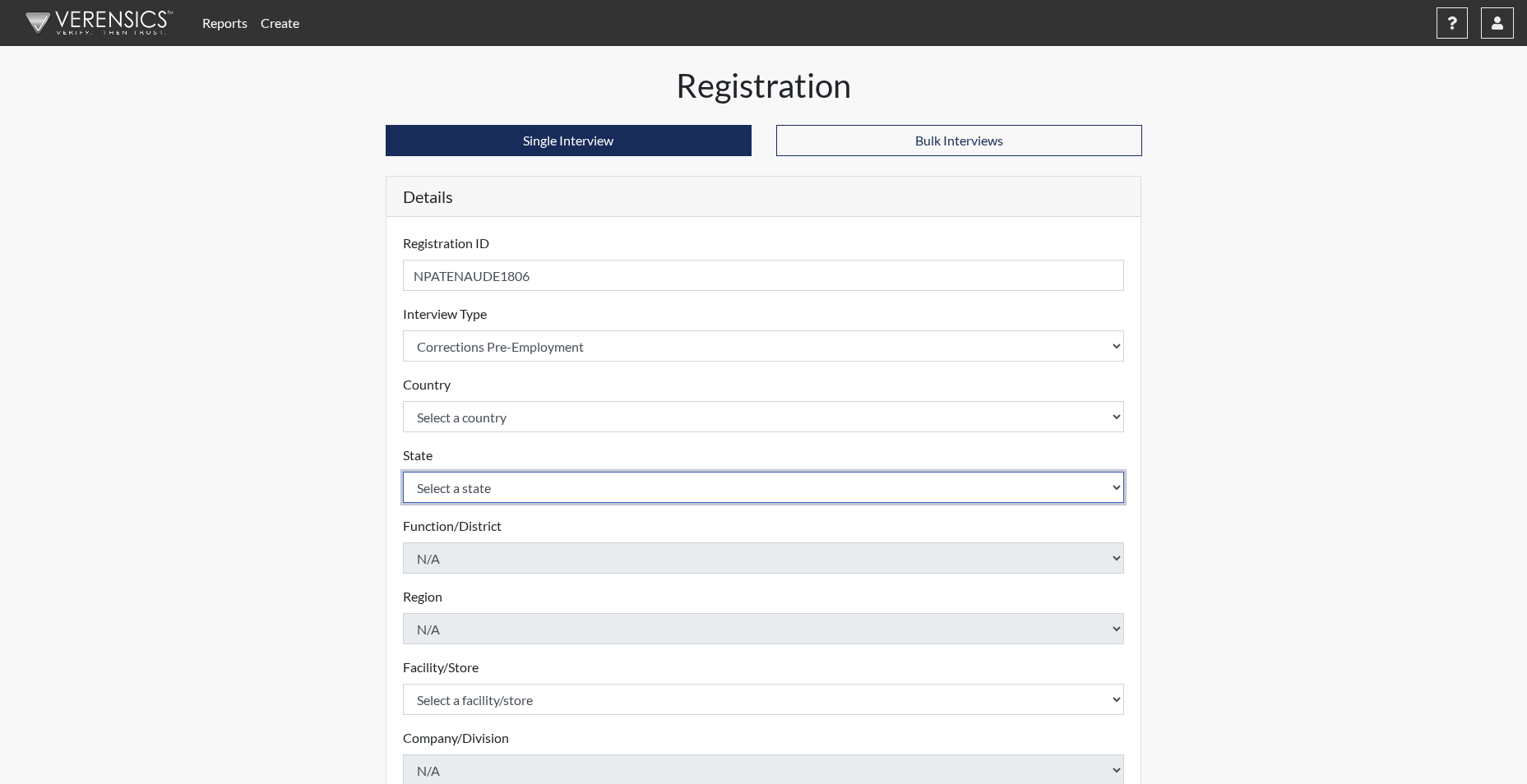
click at [487, 493] on select "Select a state Alabama Alaska Arizona Arkansas California Colorado Connecticut …" at bounding box center [764, 487] width 721 height 31
select select "SC"
click at [403, 471] on select "Select a state Alabama Alaska Arizona Arkansas California Colorado Connecticut …" at bounding box center [764, 487] width 721 height 31
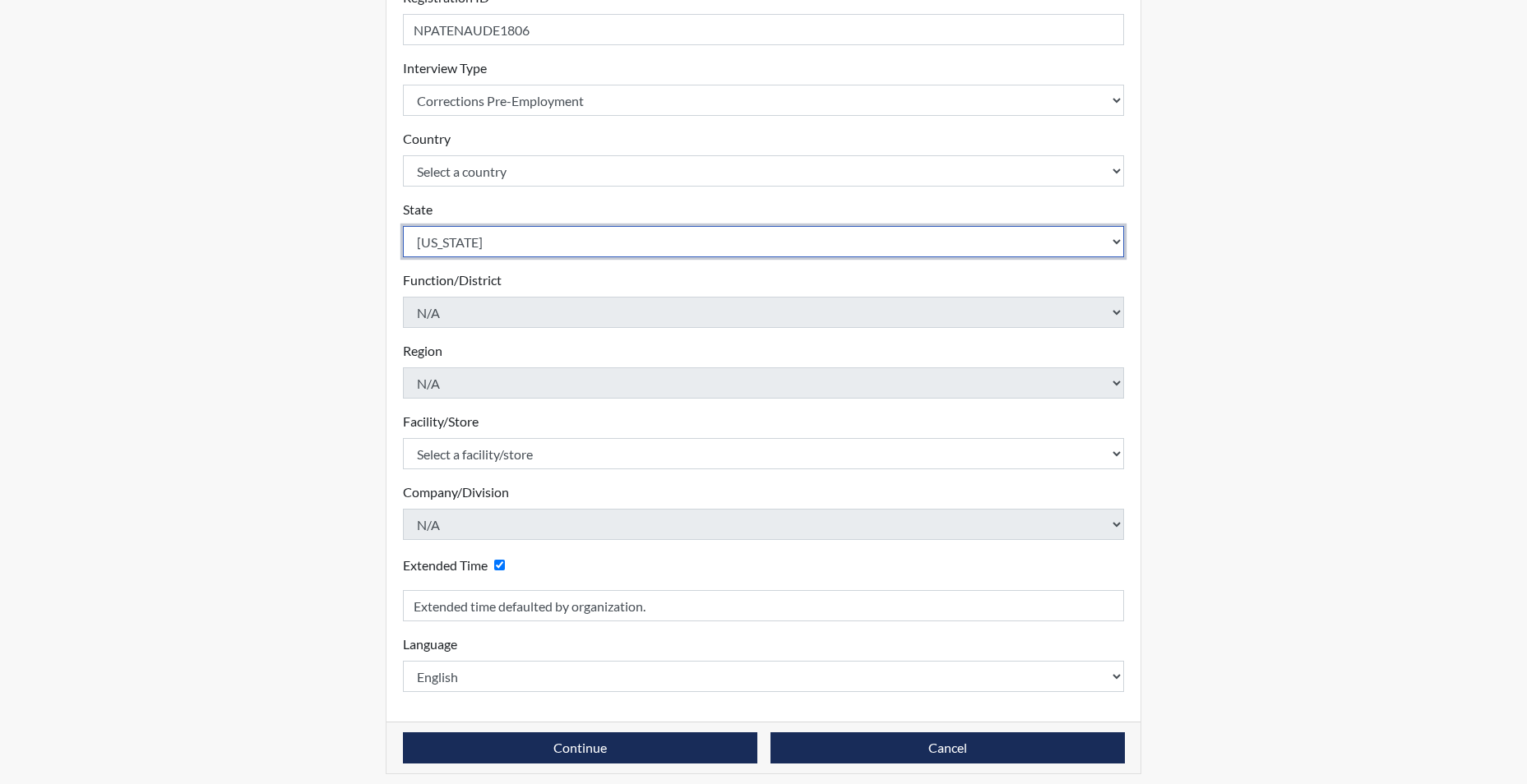
scroll to position [246, 0]
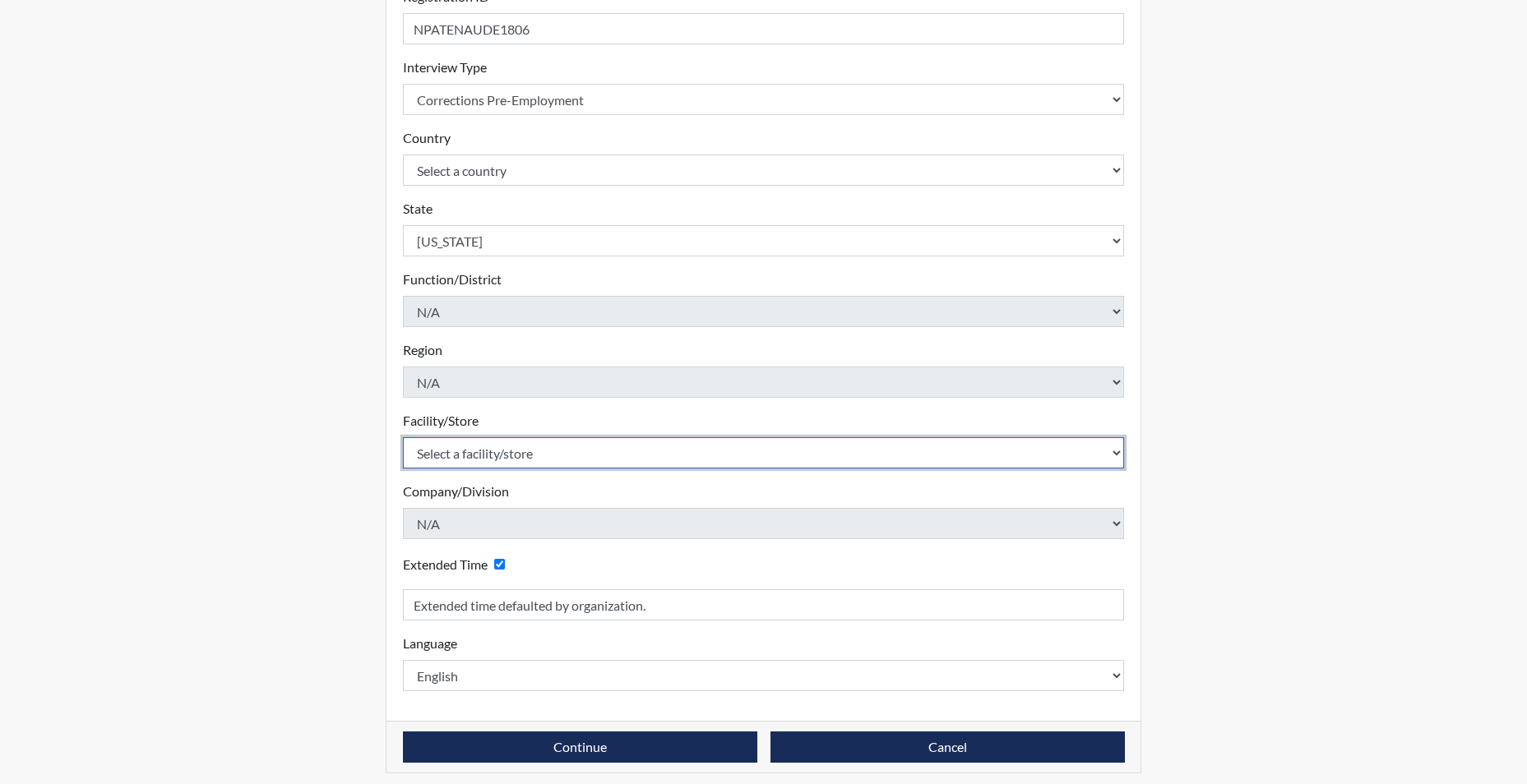
click at [462, 456] on select "Select a facility/store Allendale CI Broad River CI Camille Graham CI Division …" at bounding box center [764, 453] width 721 height 31
select select "e65c35f8-7a86-4895-8b3d-ac57a8e9252b"
click at [490, 447] on select "Select a facility/store Allendale CI Broad River CI Camille Graham CI Division …" at bounding box center [764, 453] width 721 height 31
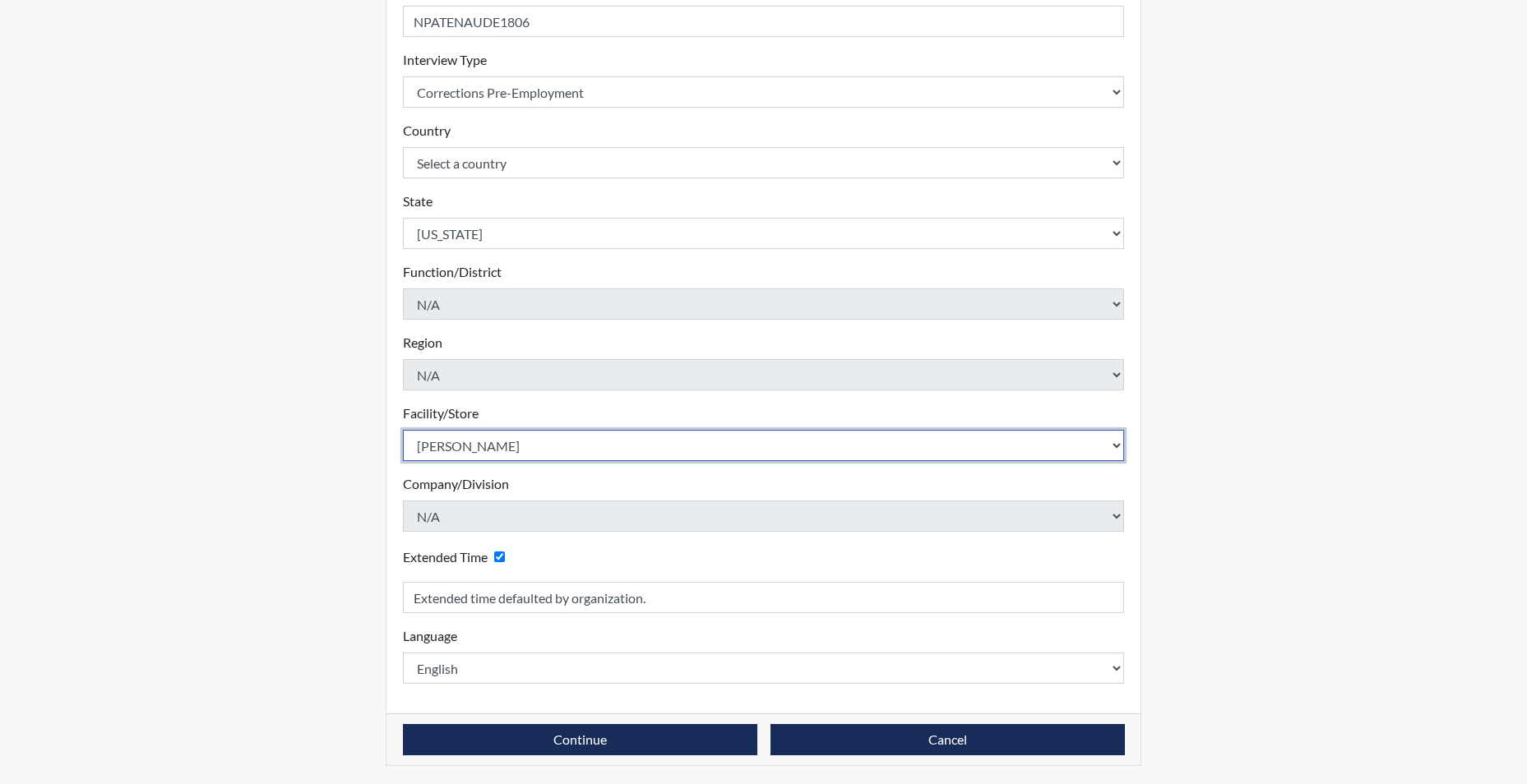
scroll to position [256, 0]
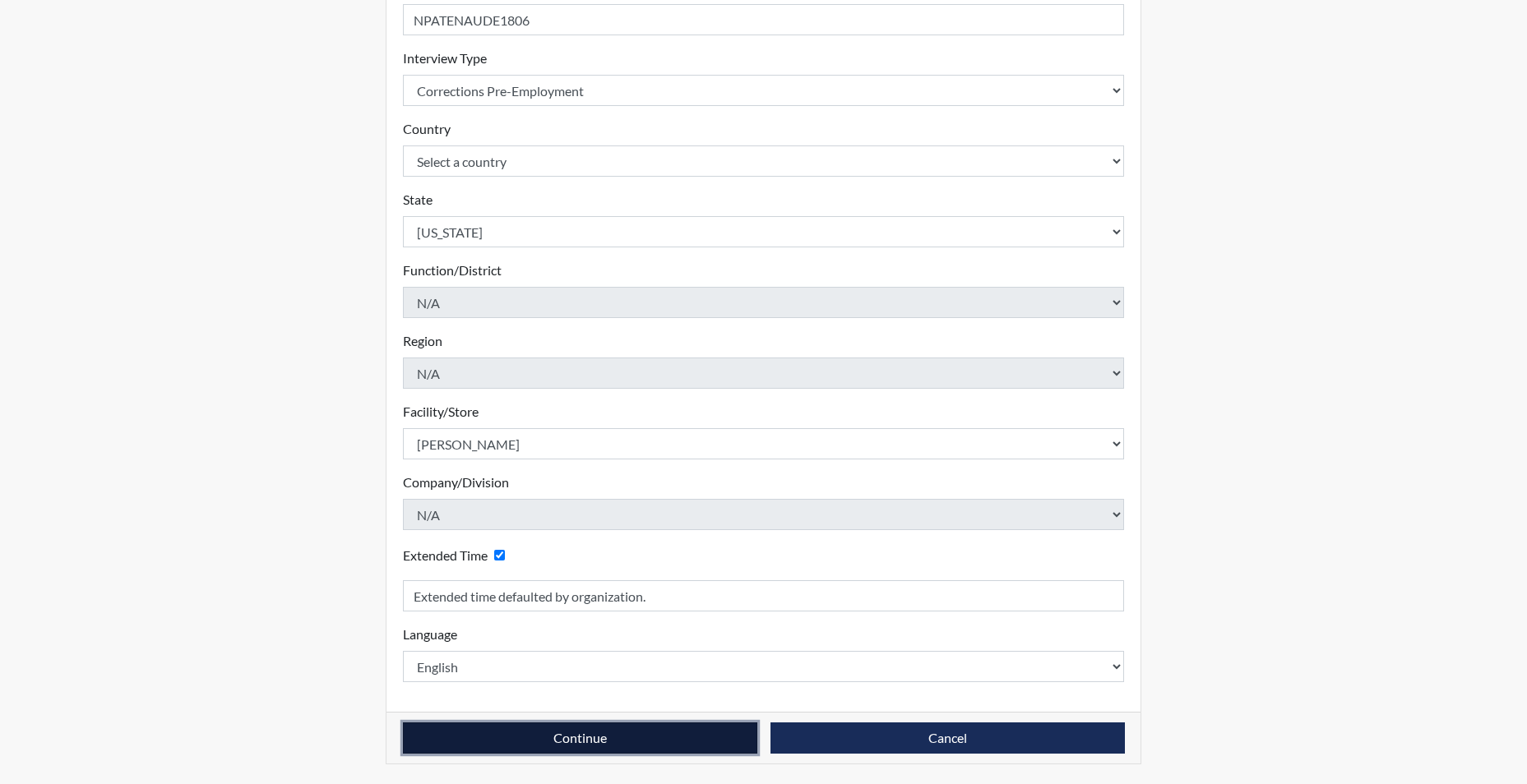
click at [540, 732] on button "Continue" at bounding box center [580, 738] width 355 height 31
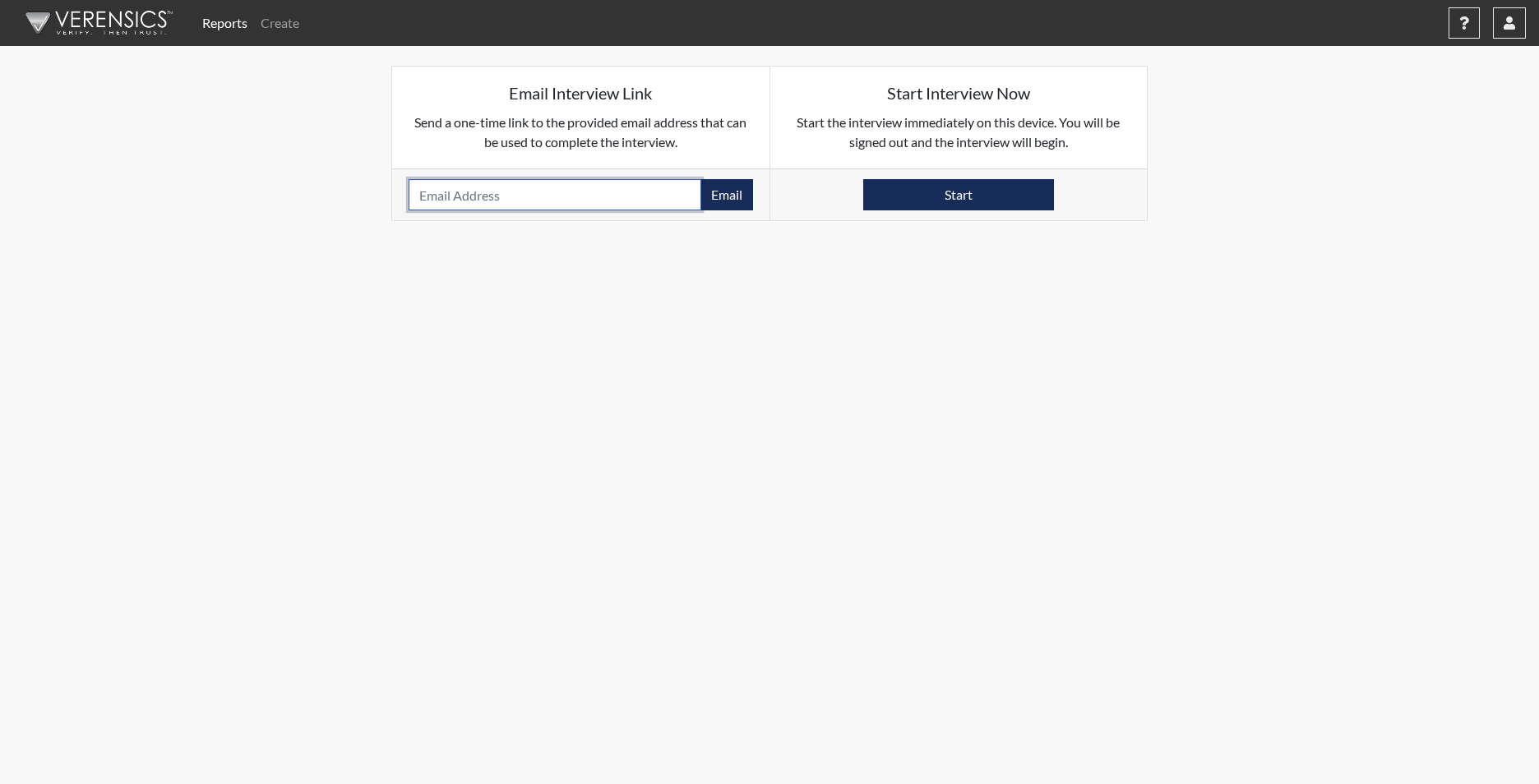
click at [433, 198] on input "email" at bounding box center [555, 195] width 293 height 31
type input "PATENAUDENICK@YAHOO.COM"
click at [720, 198] on button "Email" at bounding box center [727, 195] width 52 height 31
